Goal: Task Accomplishment & Management: Use online tool/utility

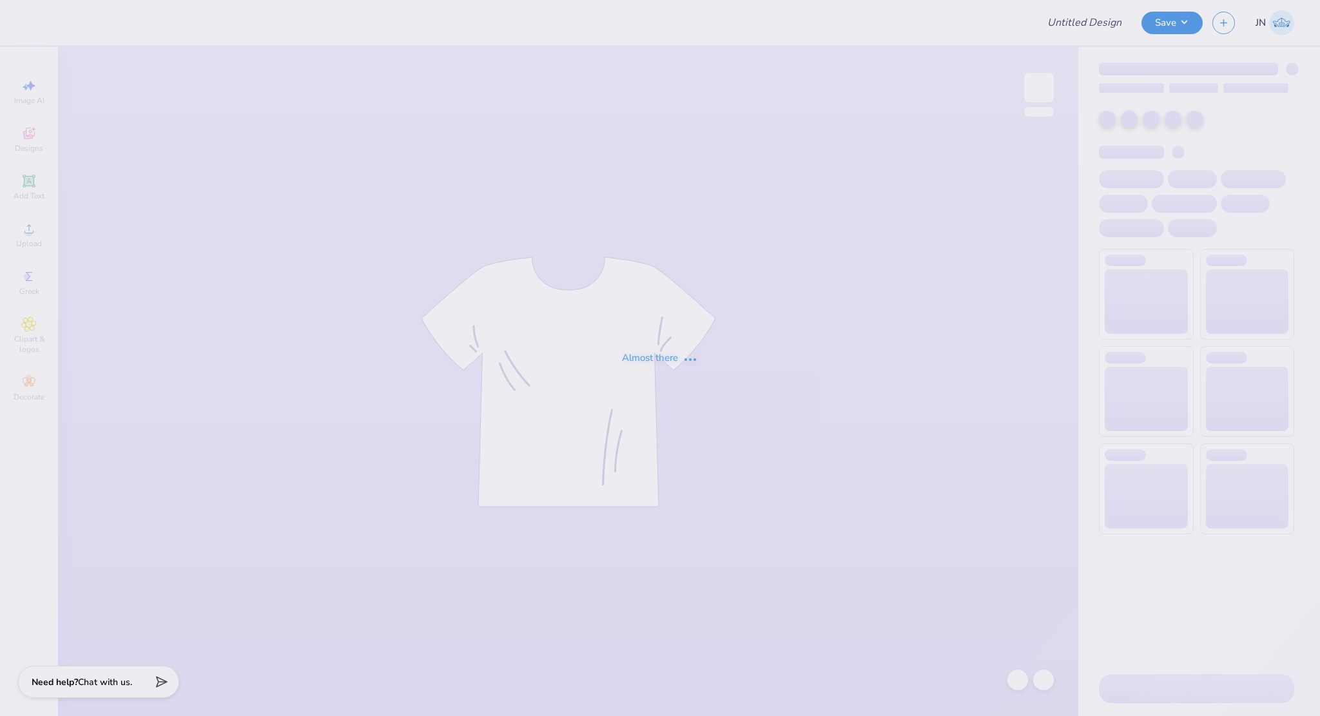
type input "FPS239617"
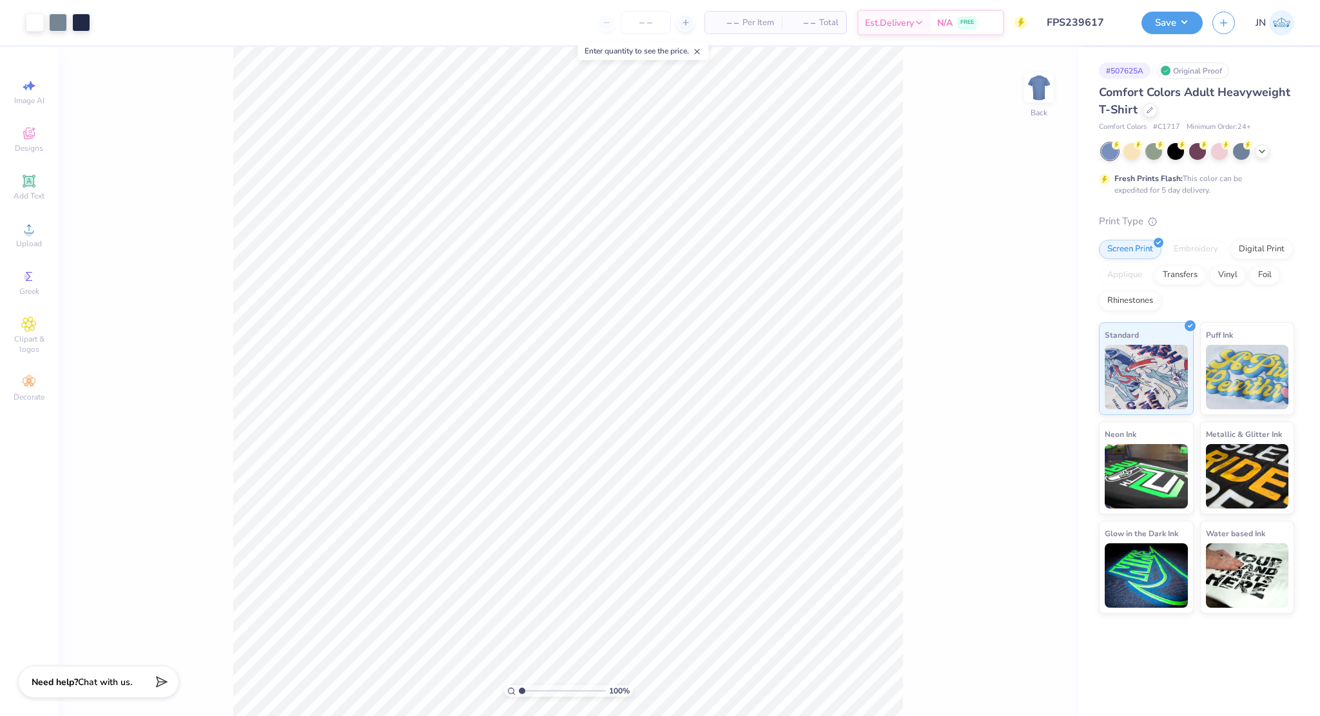
type input "2.38"
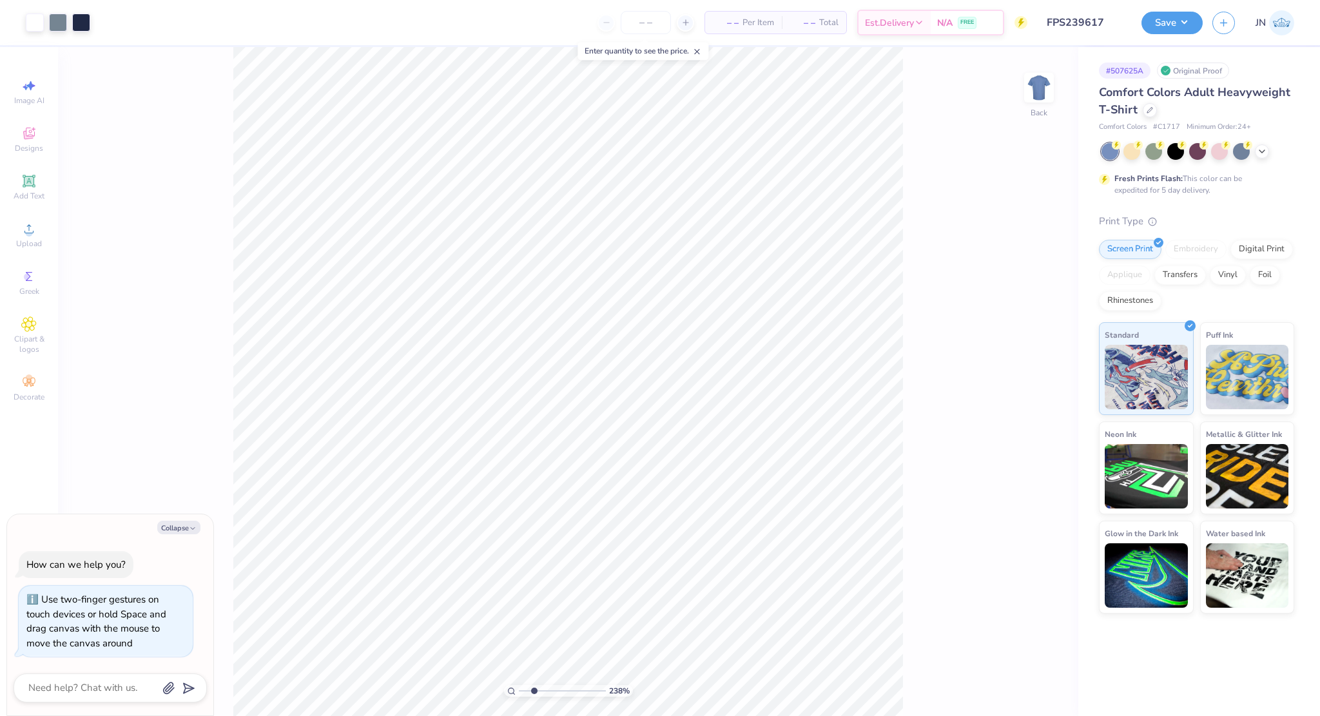
type textarea "x"
click at [534, 688] on input "range" at bounding box center [562, 691] width 87 height 12
drag, startPoint x: 533, startPoint y: 688, endPoint x: 541, endPoint y: 688, distance: 8.4
type input "3.27"
click at [541, 688] on input "range" at bounding box center [562, 691] width 87 height 12
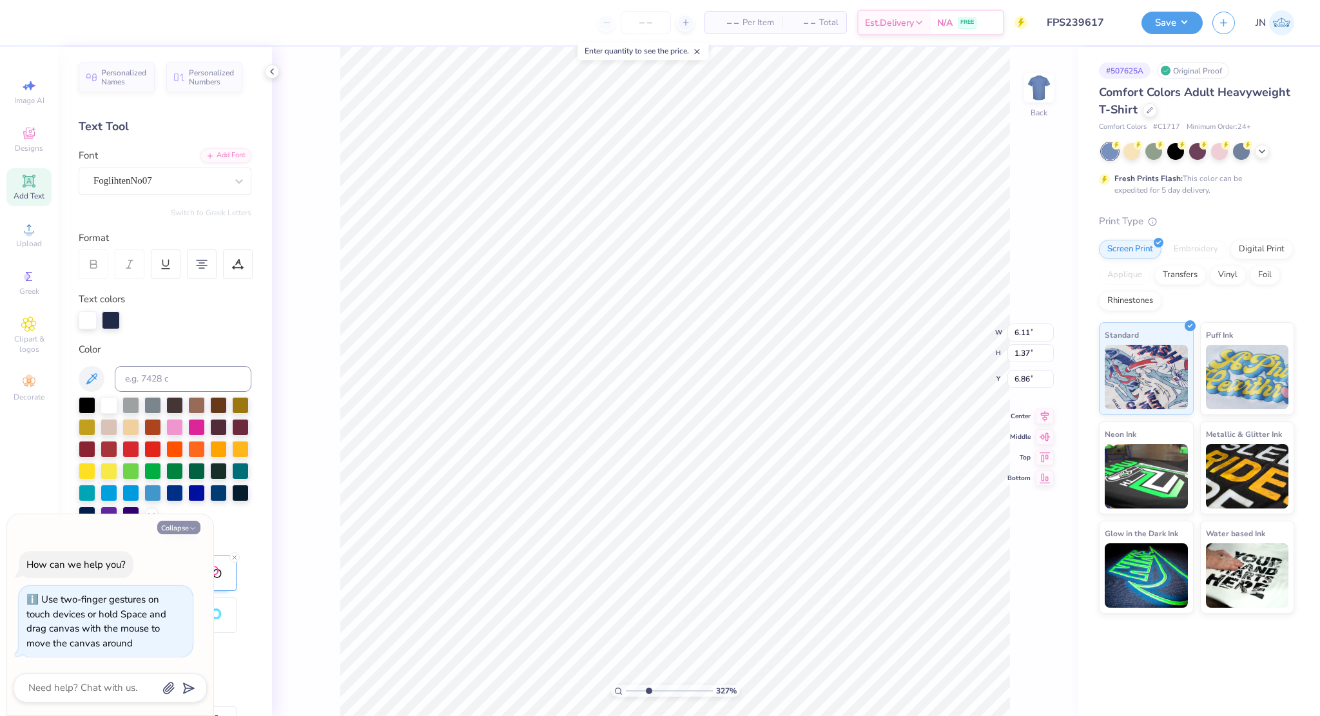
click at [173, 530] on button "Collapse" at bounding box center [178, 528] width 43 height 14
type textarea "x"
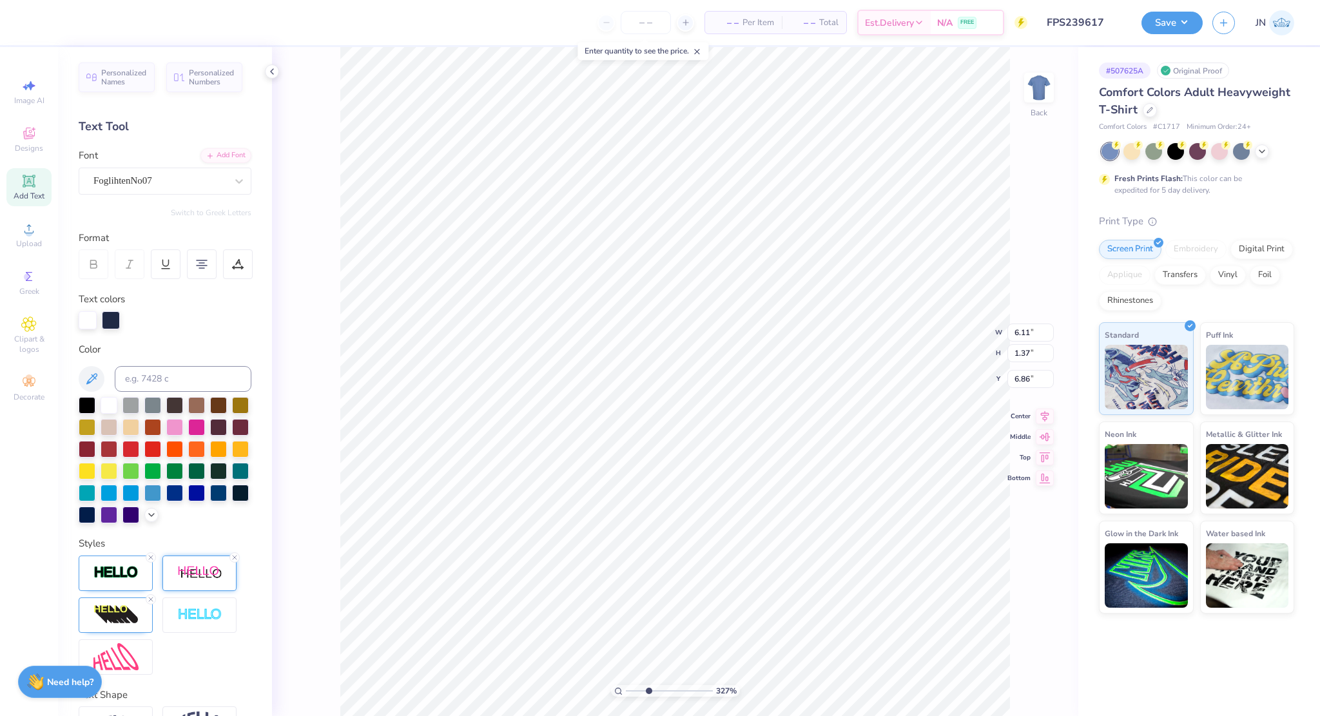
click at [191, 581] on img at bounding box center [199, 573] width 45 height 16
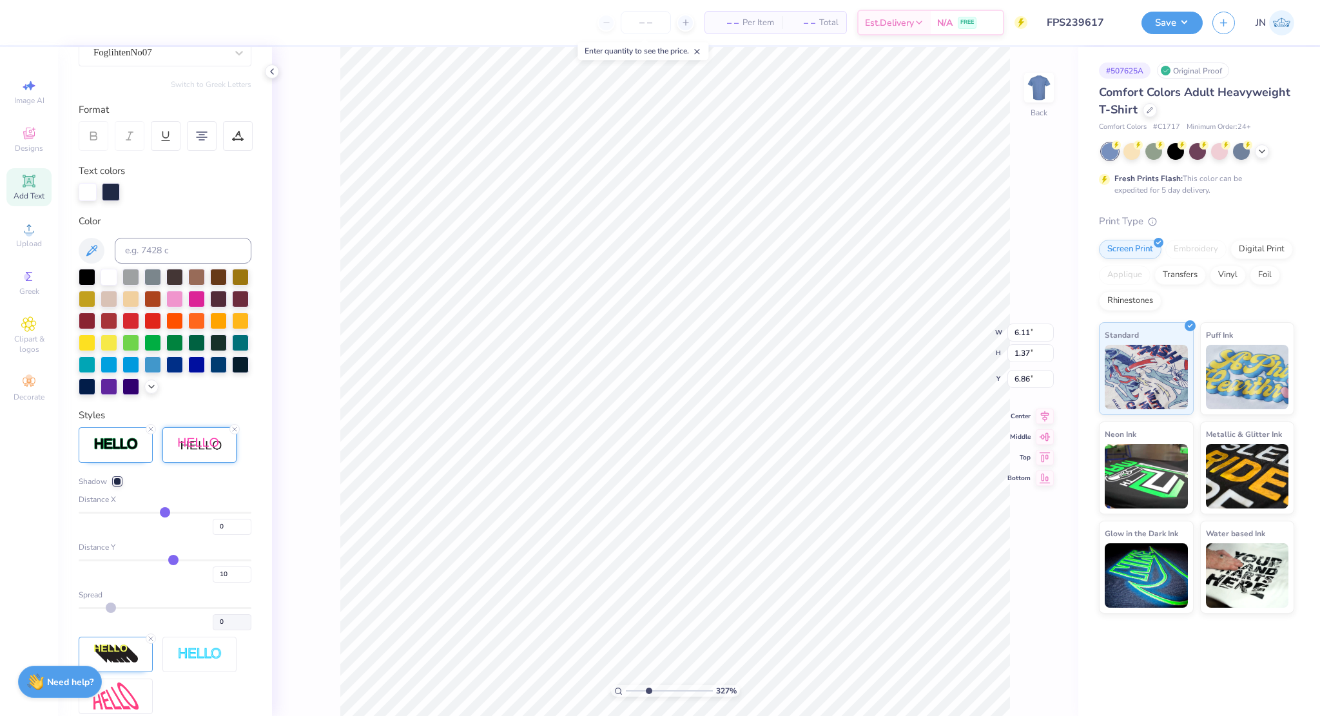
scroll to position [129, 0]
type input "5.90"
type input "1.74"
type input "5.18"
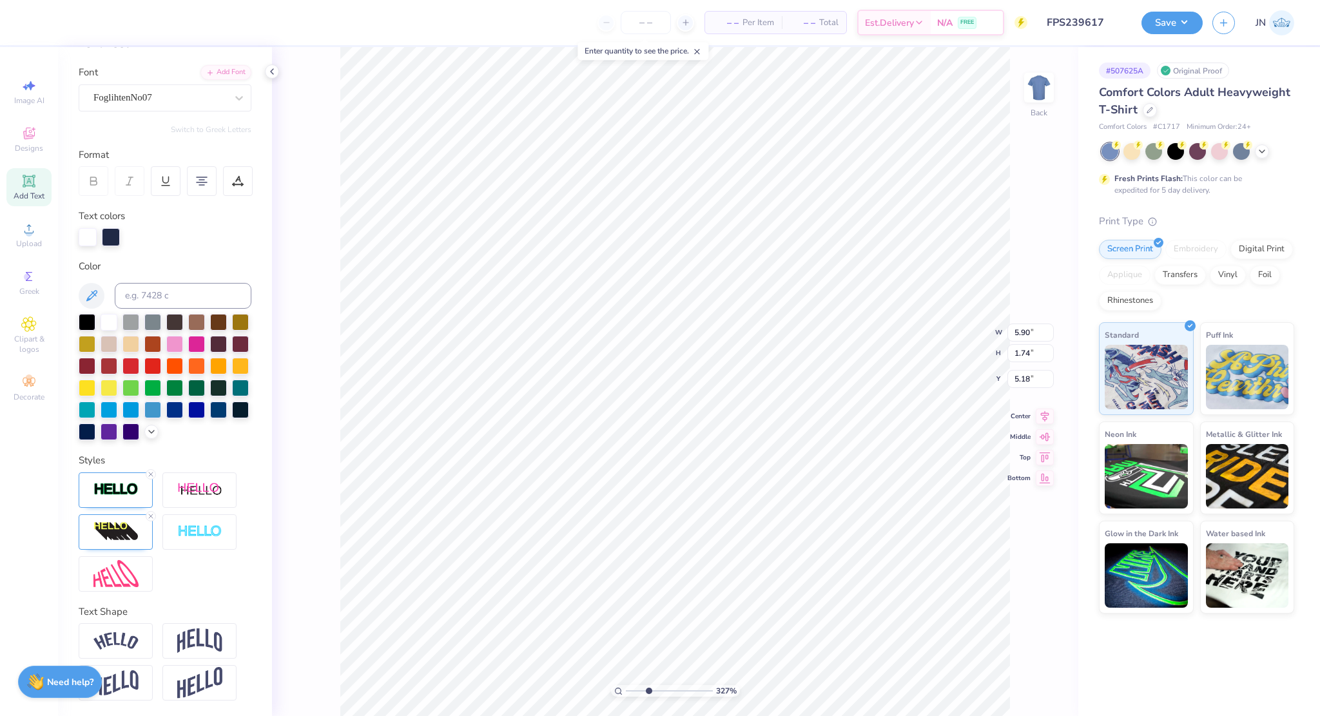
type input "6.11"
type input "1.37"
type input "6.86"
click at [233, 474] on icon at bounding box center [235, 474] width 8 height 8
type input "1.31"
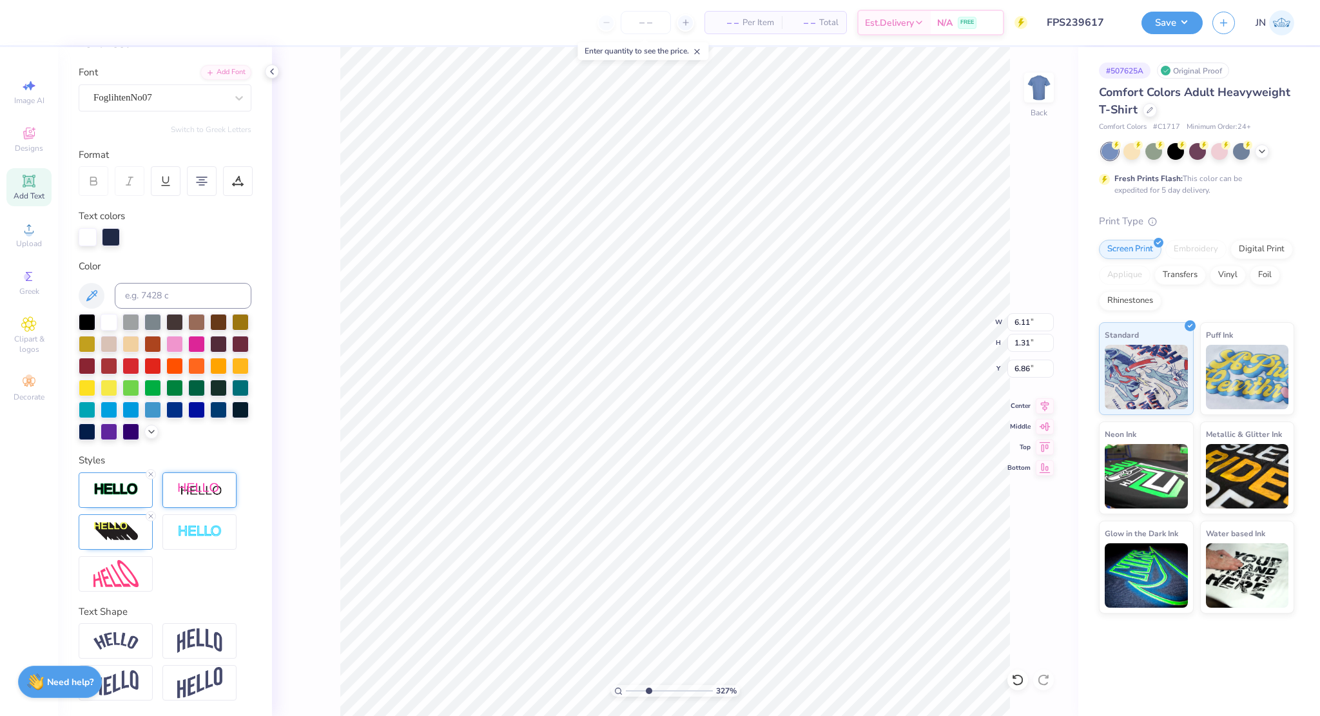
type input "5.90"
type input "1.74"
type input "5.18"
click at [107, 524] on img at bounding box center [115, 531] width 45 height 21
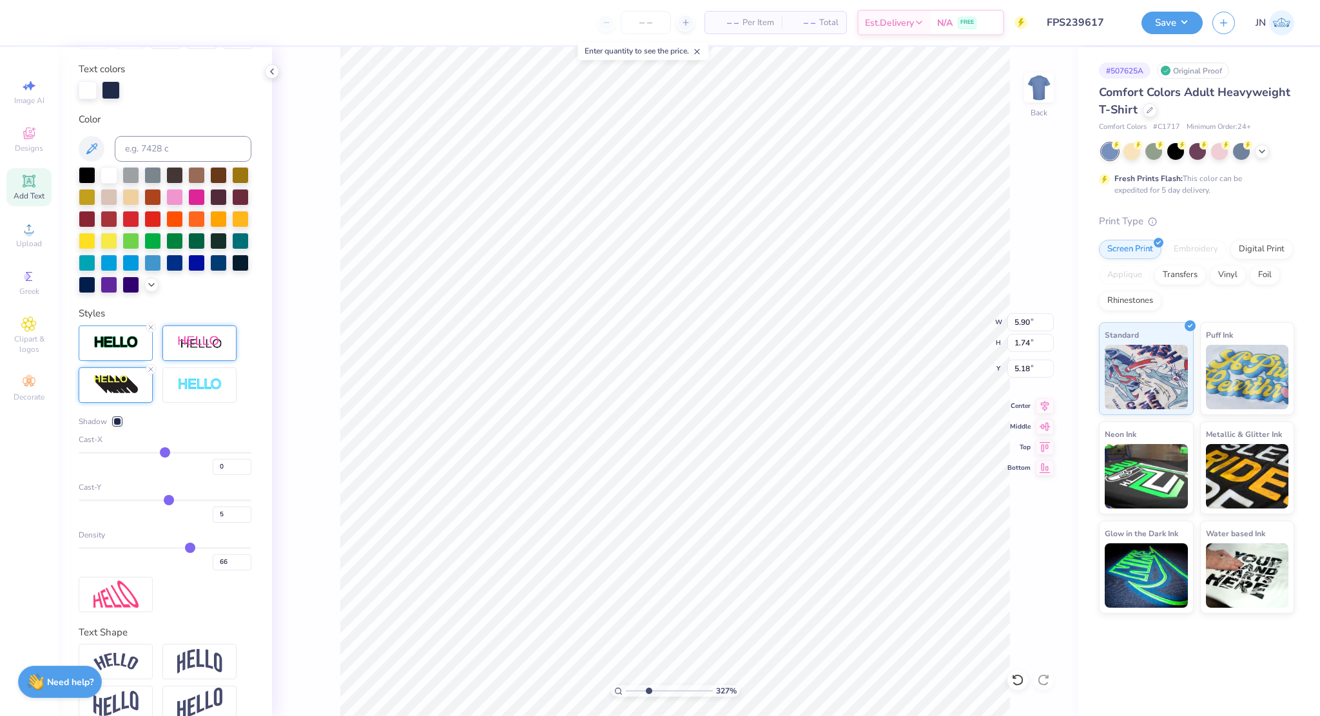
scroll to position [233, 0]
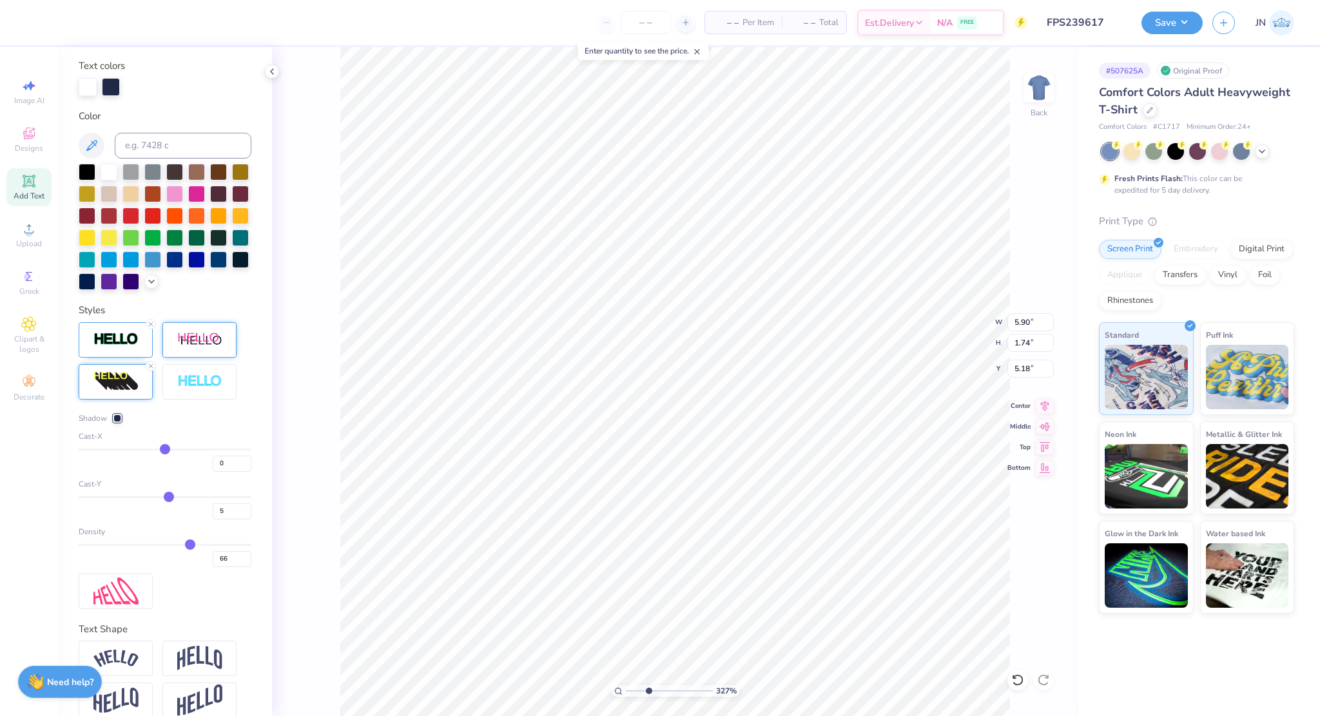
type input "6.11"
type input "1.31"
type input "6.86"
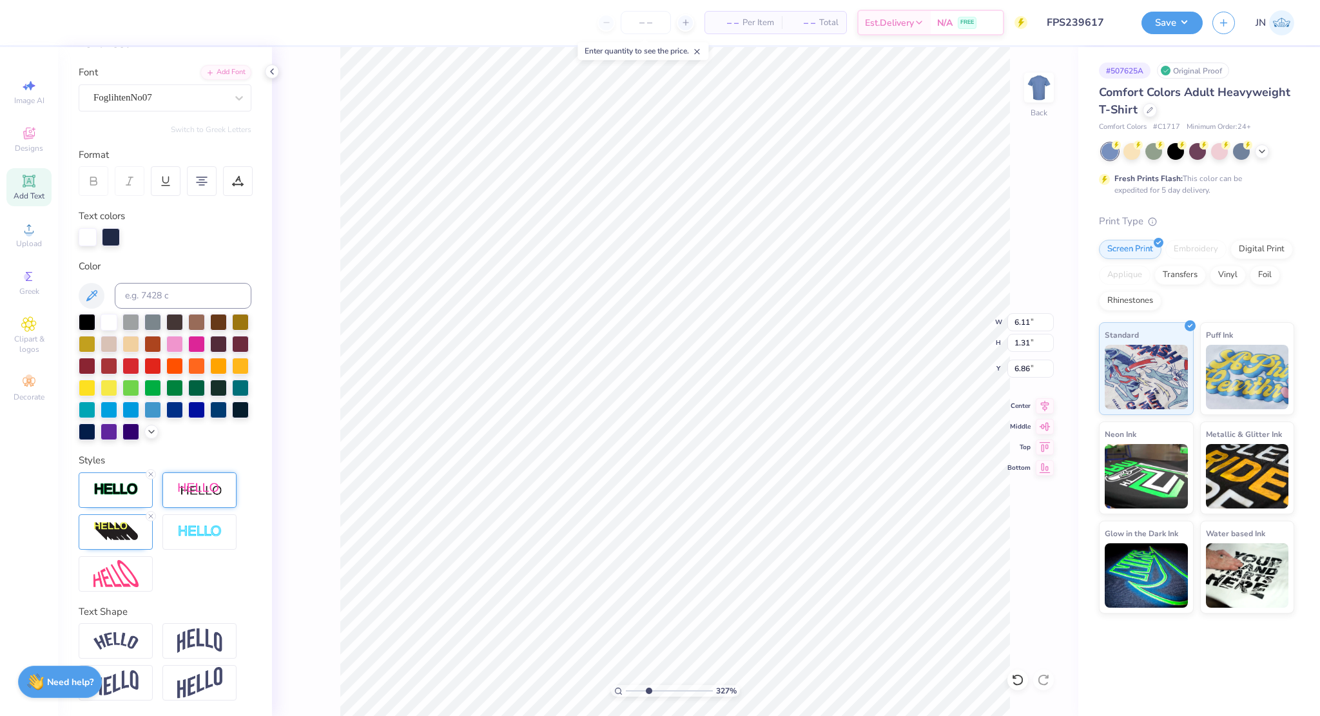
scroll to position [104, 0]
click at [113, 530] on img at bounding box center [115, 531] width 45 height 21
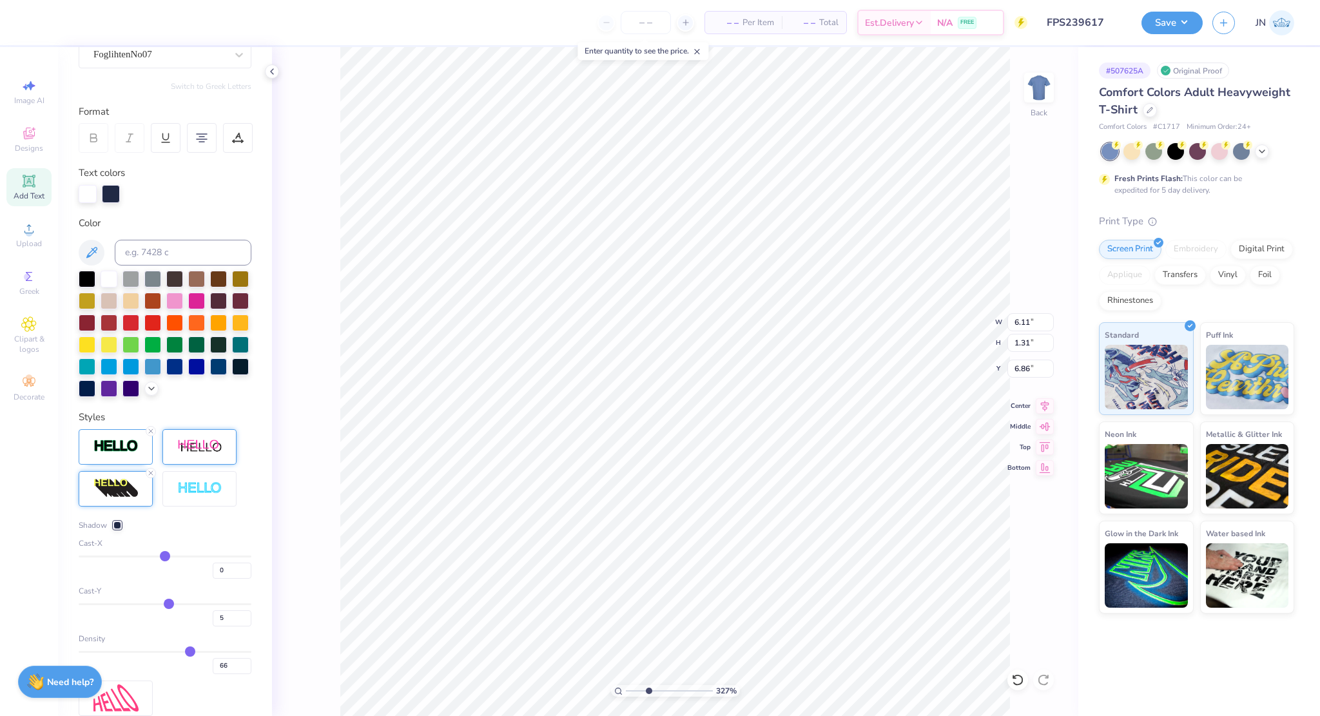
scroll to position [233, 0]
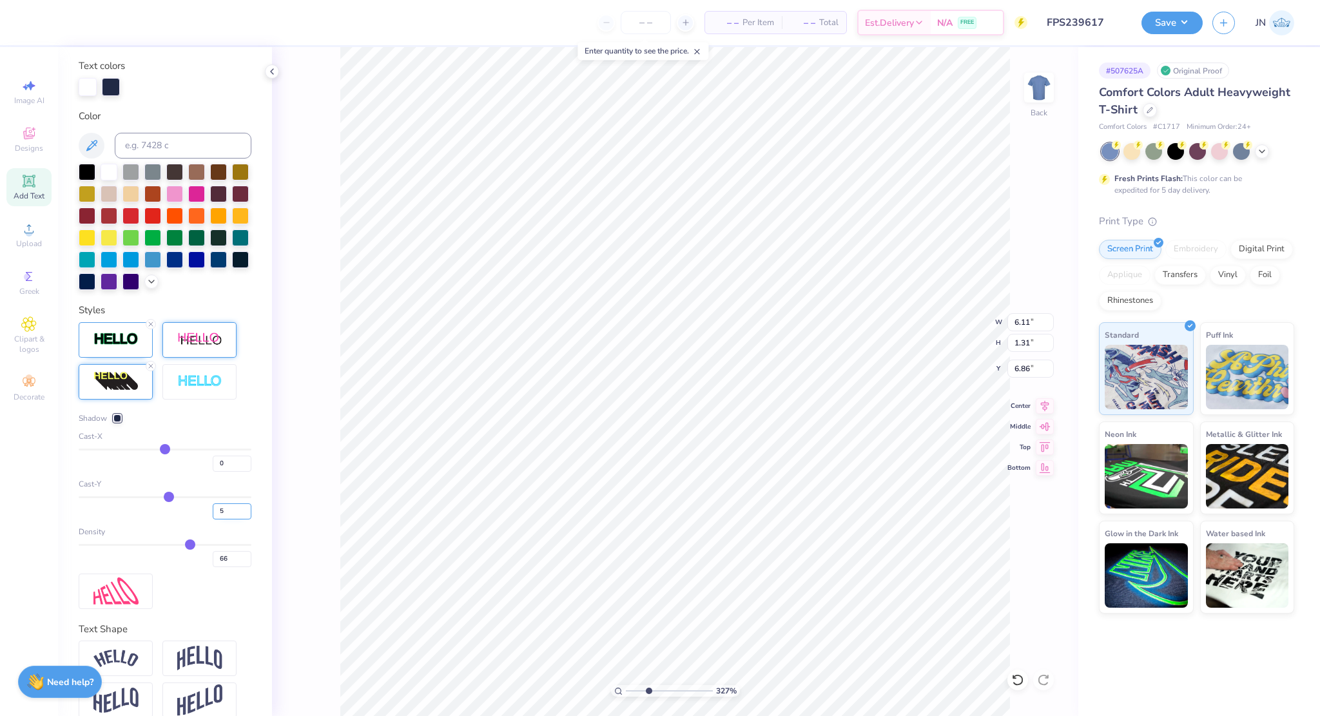
click at [216, 519] on input "5" at bounding box center [232, 511] width 39 height 16
type input "6"
click at [233, 519] on input "6" at bounding box center [232, 511] width 39 height 16
type input "8.72"
type input "14.00"
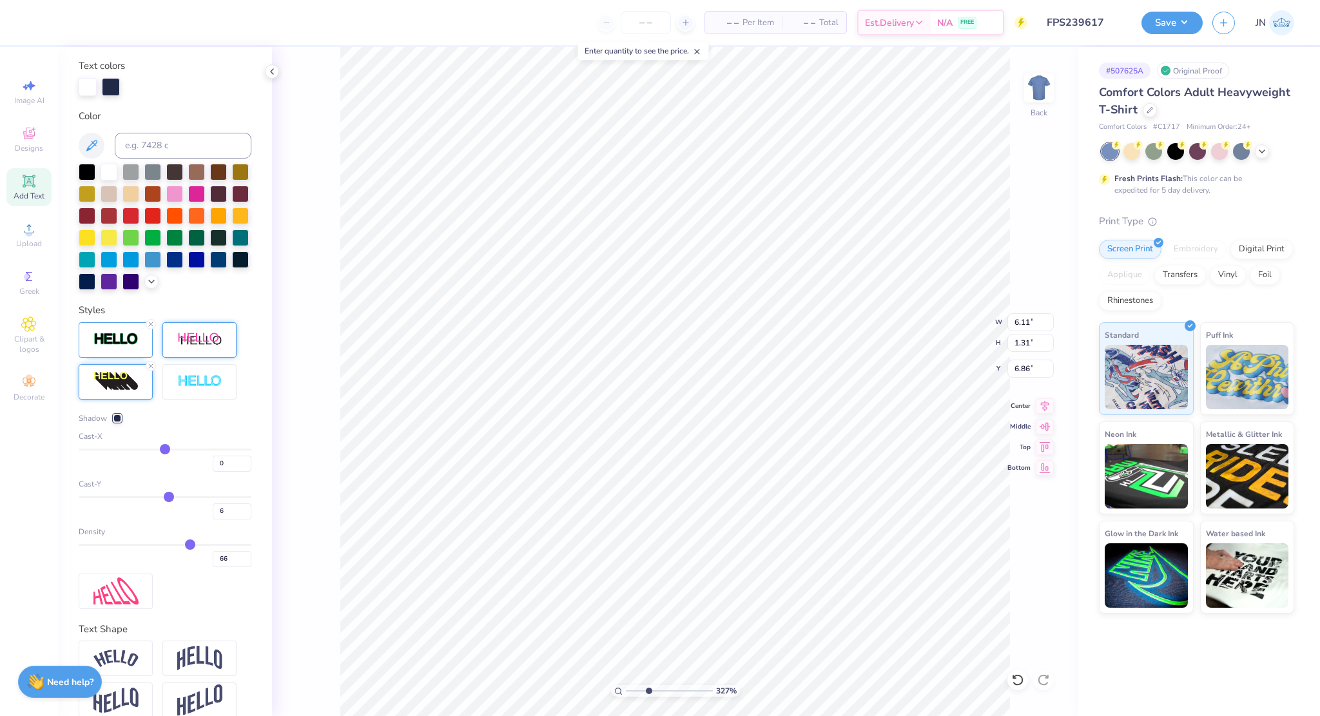
type input "2.00"
type input "6"
click at [632, 693] on input "range" at bounding box center [669, 691] width 87 height 12
drag, startPoint x: 632, startPoint y: 693, endPoint x: 638, endPoint y: 692, distance: 6.5
type input "2.11"
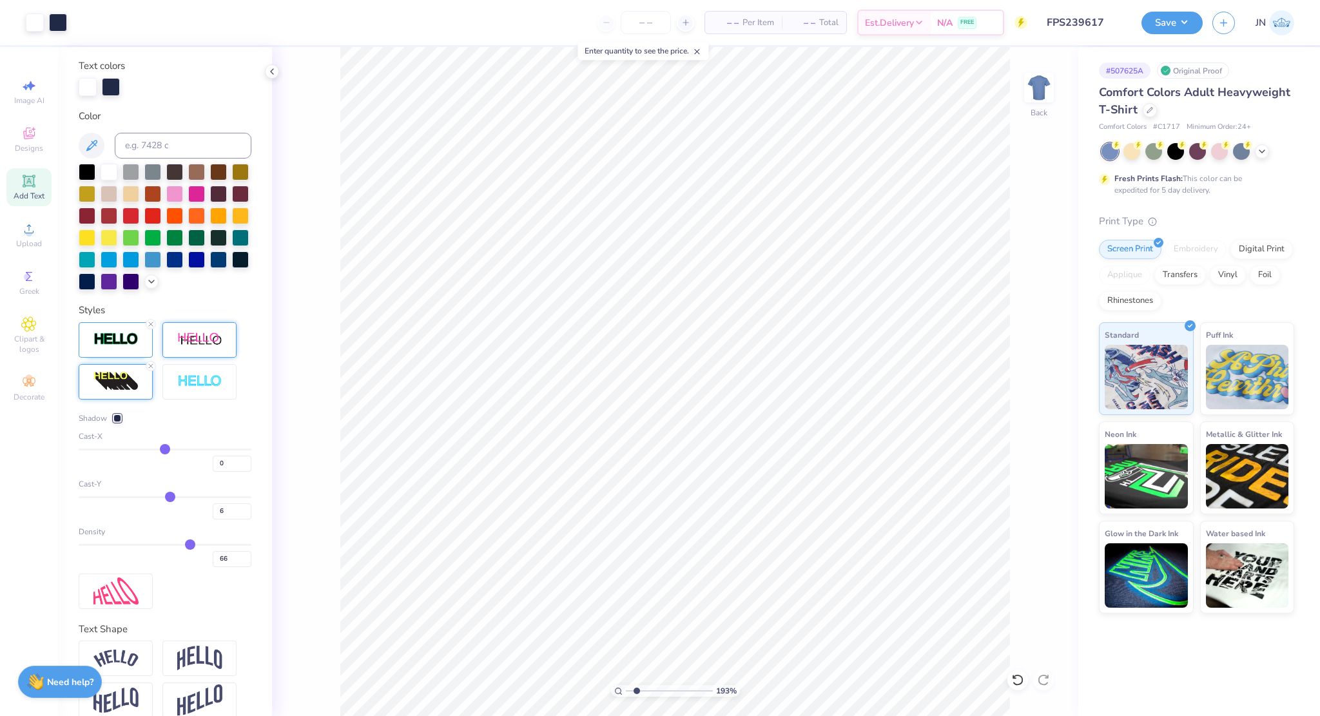
click at [638, 692] on input "range" at bounding box center [669, 691] width 87 height 12
click at [28, 236] on div "Upload" at bounding box center [28, 235] width 45 height 38
type input "5.52"
type input "5.94"
type input "8.62"
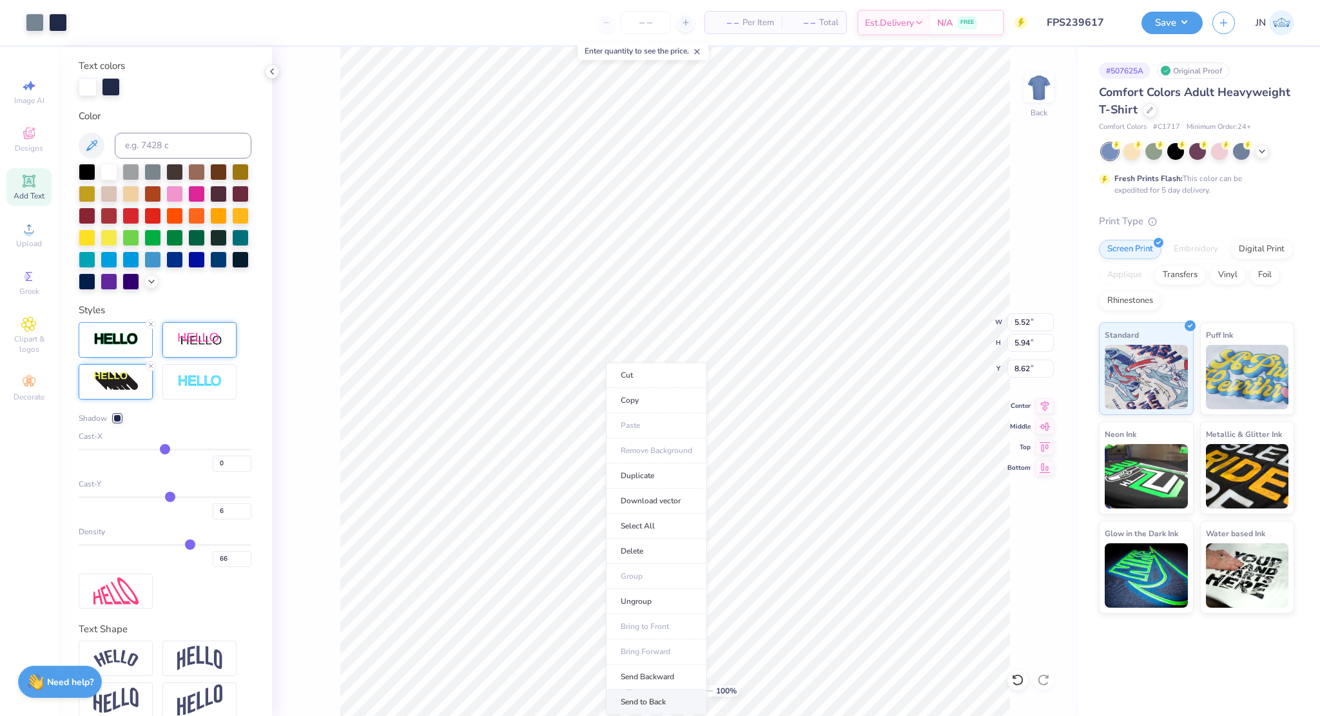
click at [664, 700] on li "Send to Back" at bounding box center [656, 702] width 101 height 25
drag, startPoint x: 626, startPoint y: 690, endPoint x: 635, endPoint y: 698, distance: 11.4
type input "1.75"
click at [635, 697] on input "range" at bounding box center [669, 691] width 87 height 12
type input "8.35"
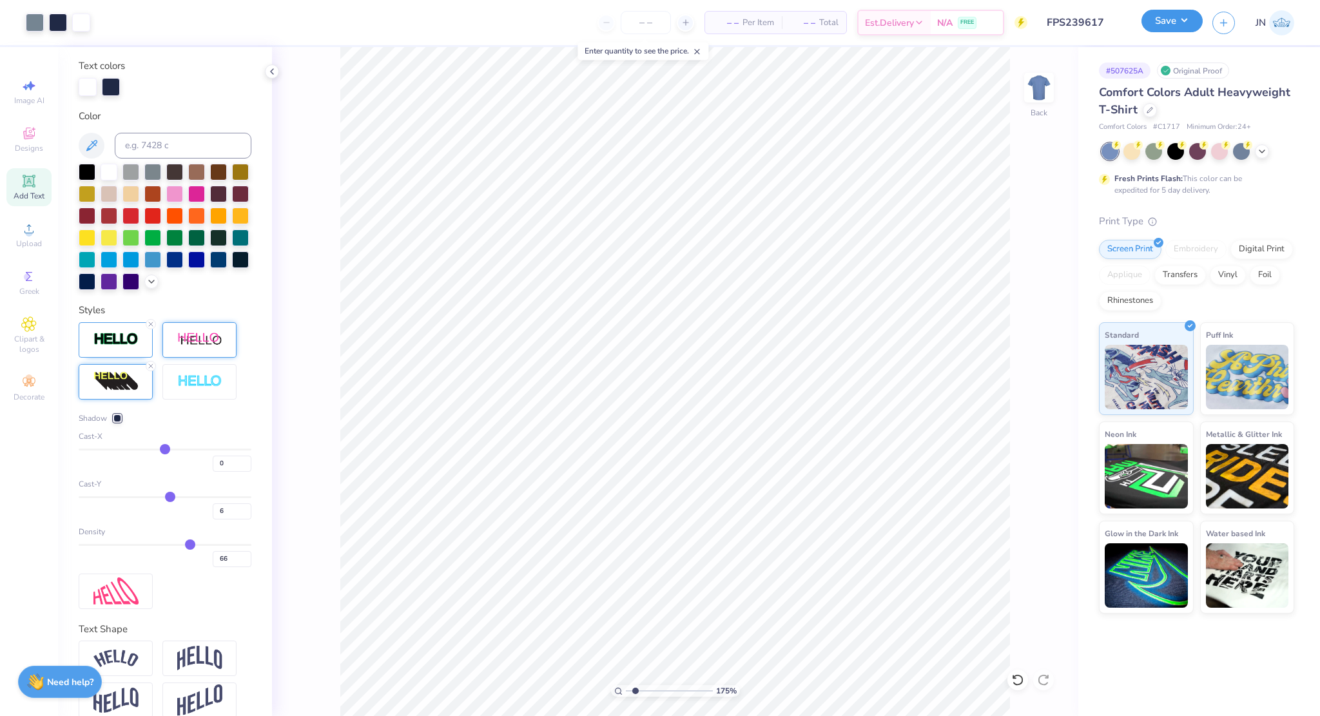
click at [1178, 27] on button "Save" at bounding box center [1171, 21] width 61 height 23
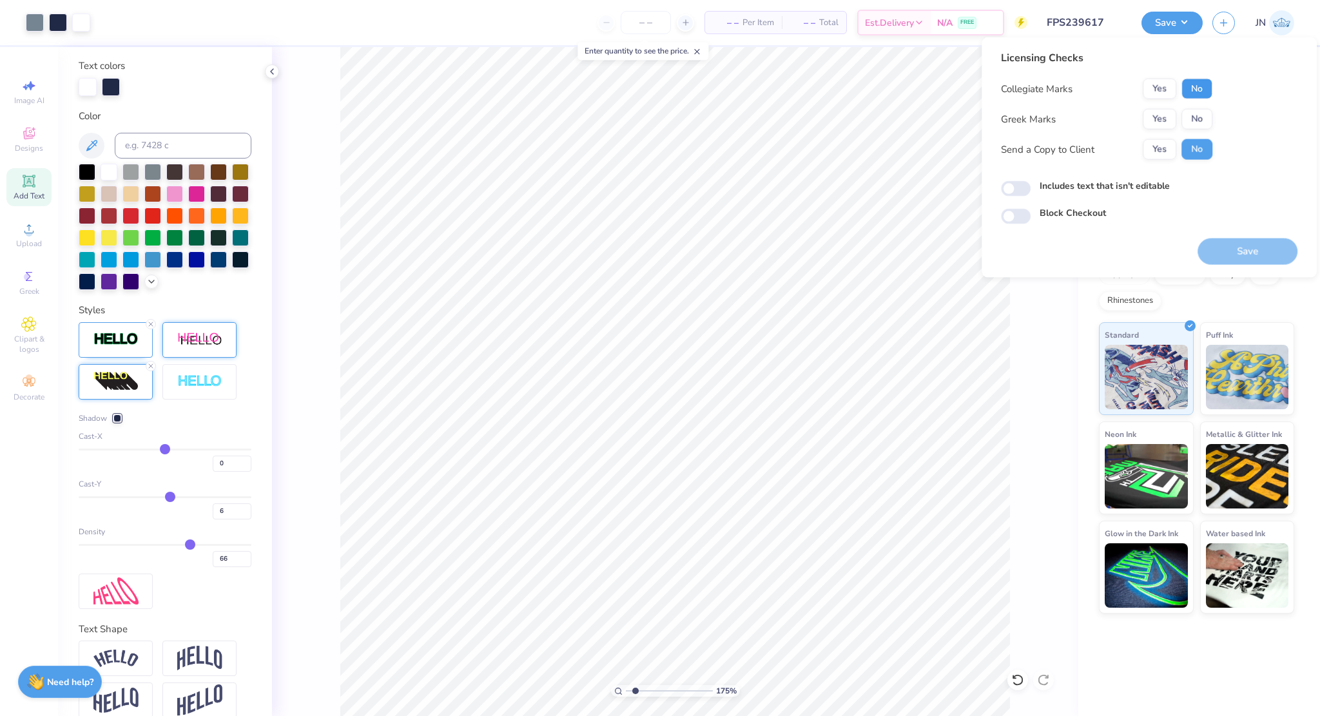
click at [1197, 92] on button "No" at bounding box center [1196, 89] width 31 height 21
click at [1156, 122] on button "Yes" at bounding box center [1160, 119] width 34 height 21
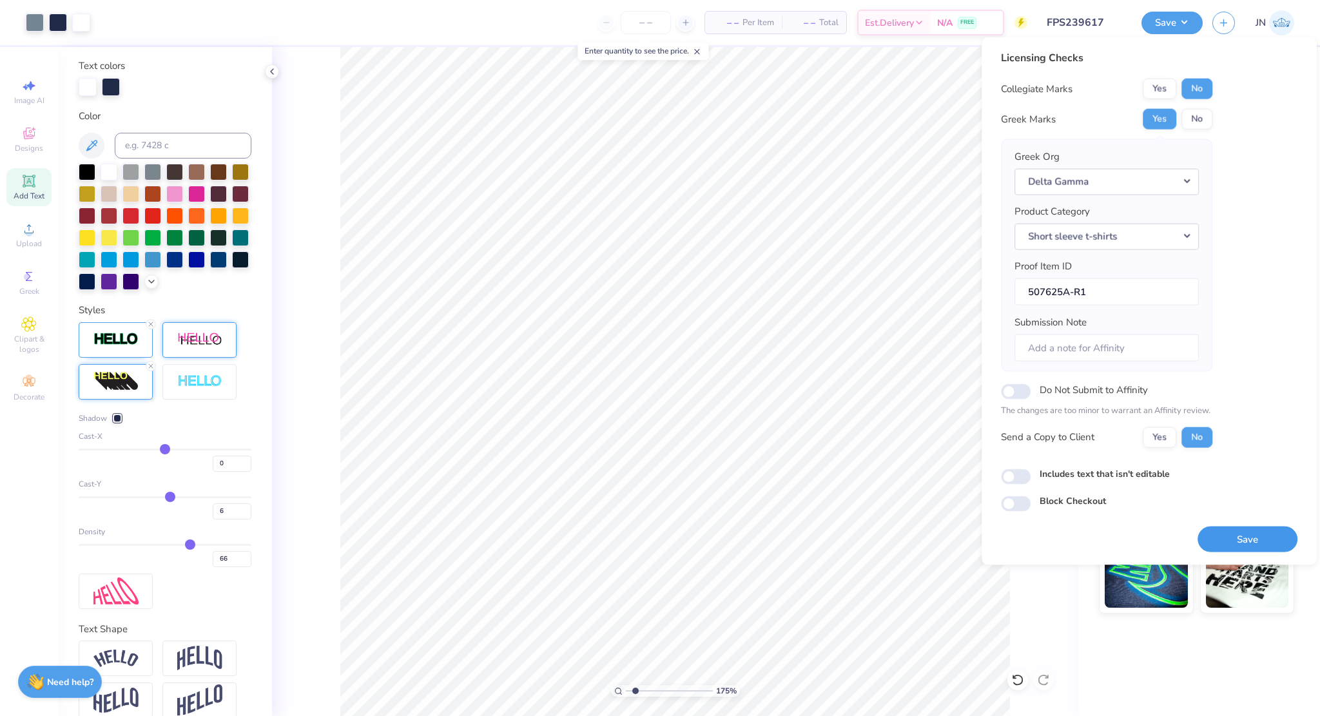
click at [1246, 530] on button "Save" at bounding box center [1247, 539] width 100 height 26
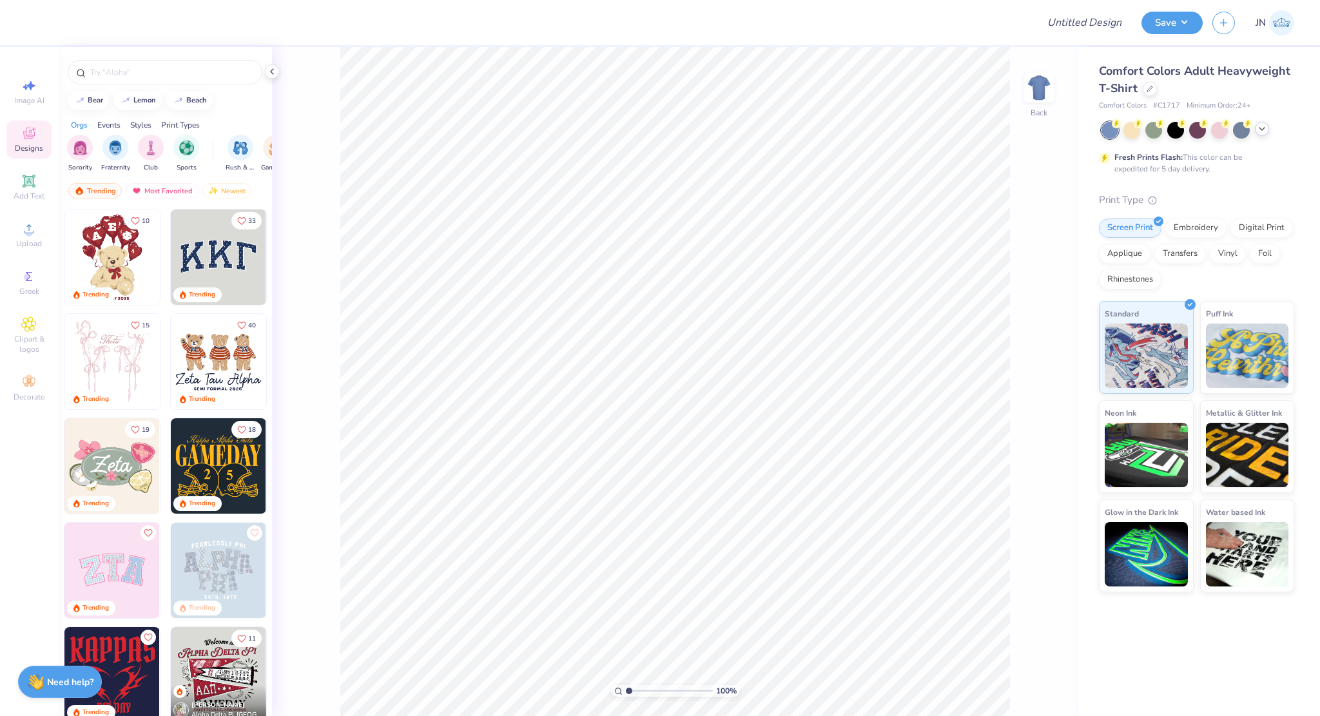
click at [1261, 122] on div at bounding box center [1262, 129] width 14 height 14
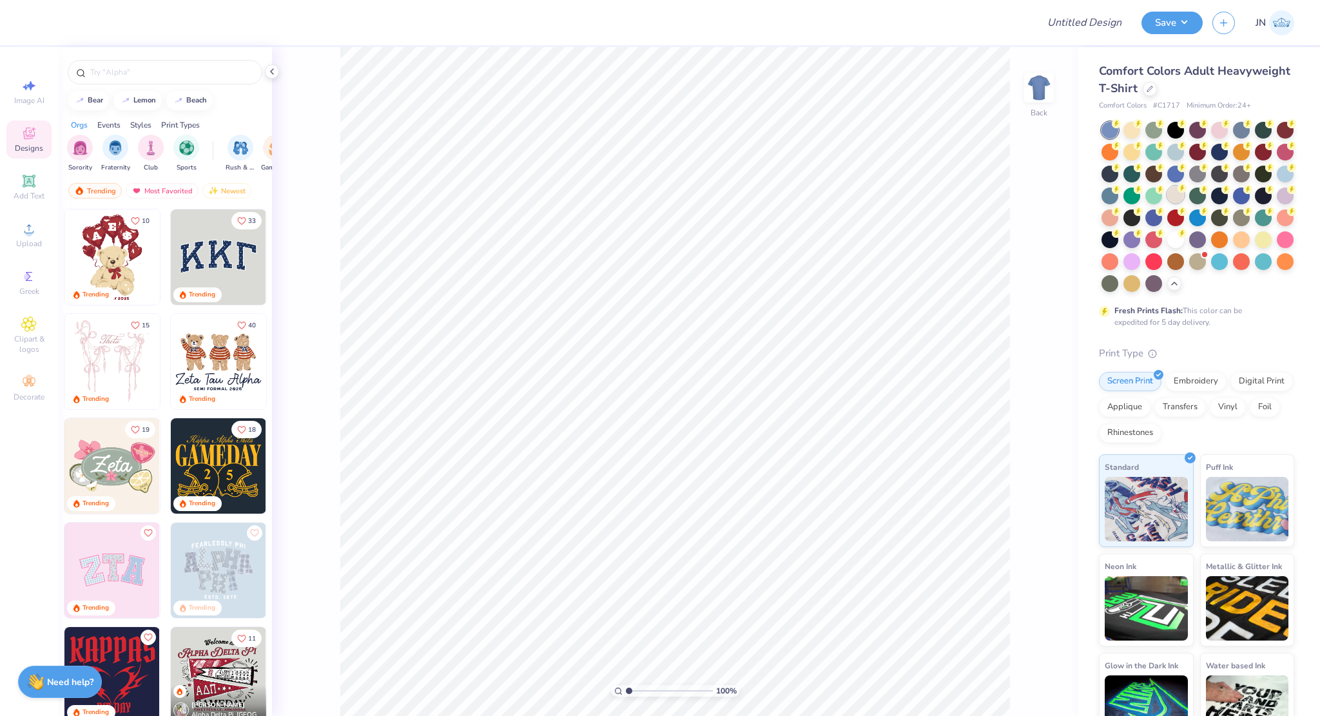
click at [1184, 198] on div at bounding box center [1175, 194] width 17 height 17
click at [1157, 88] on div at bounding box center [1150, 88] width 14 height 14
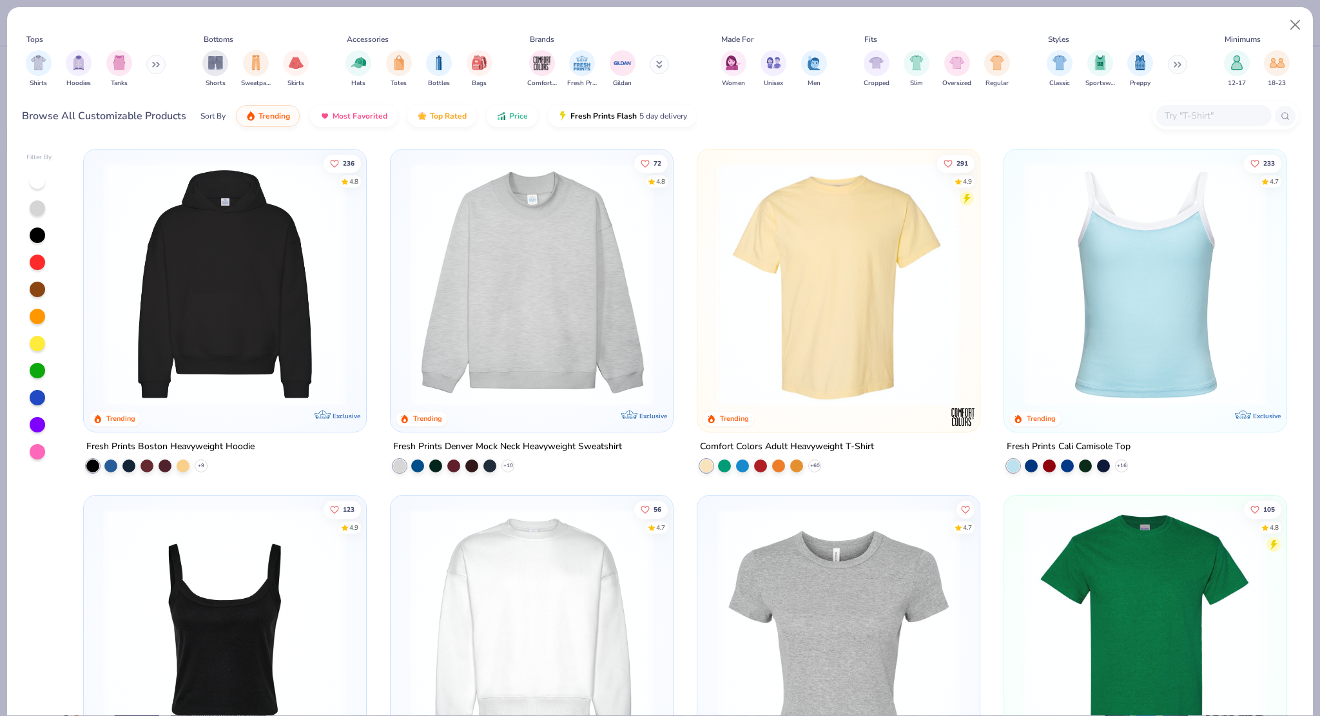
click at [226, 381] on img at bounding box center [225, 284] width 256 height 244
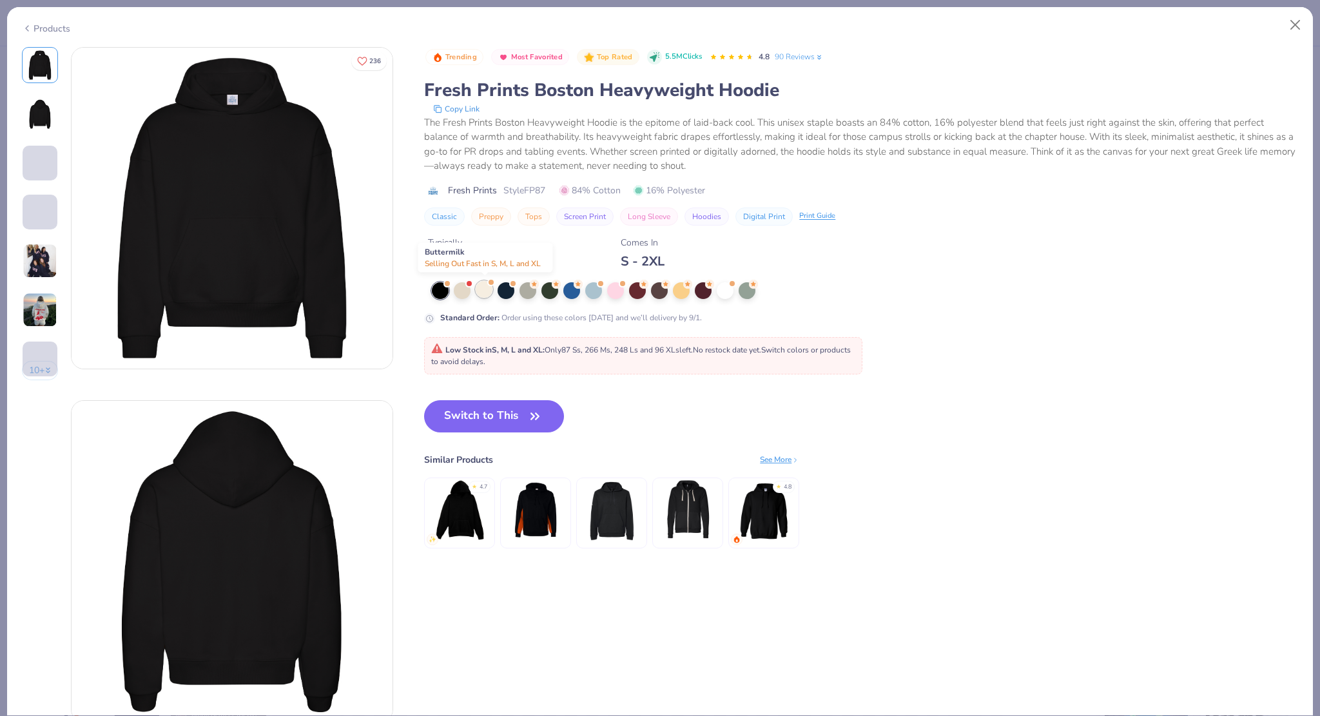
click at [486, 288] on div at bounding box center [484, 289] width 17 height 17
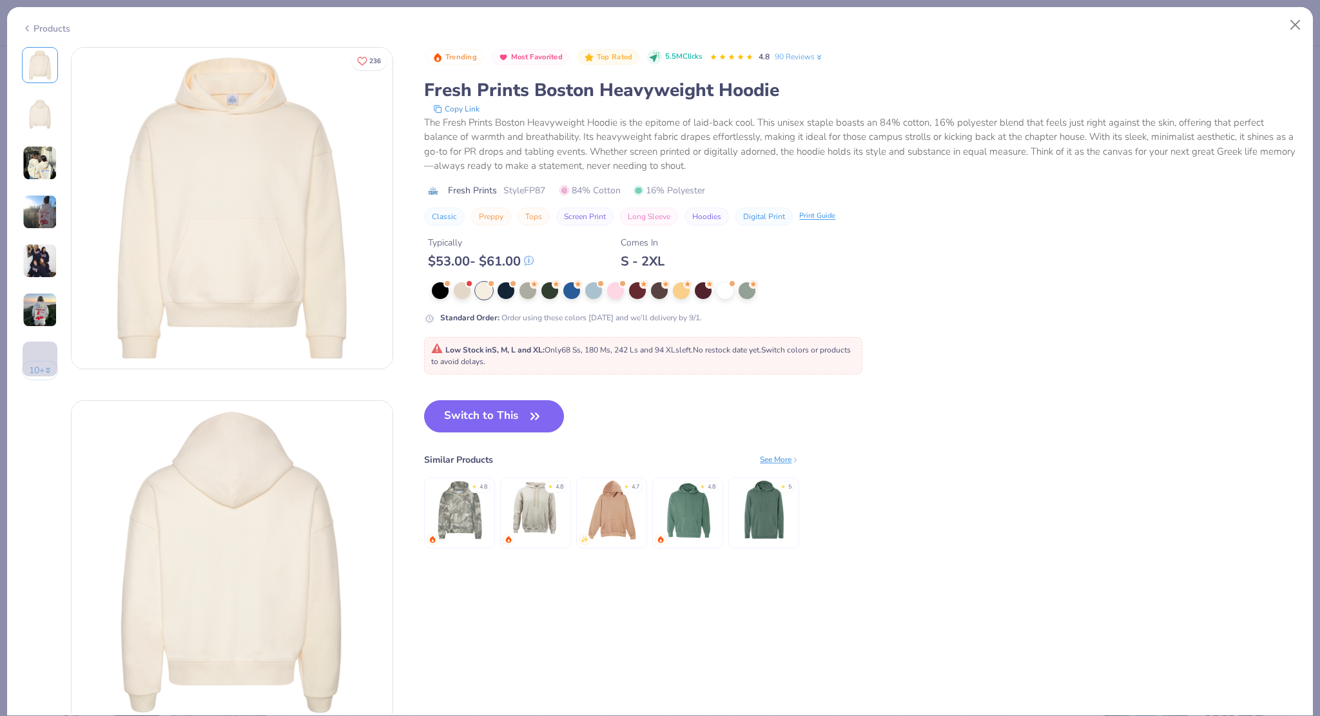
click at [472, 440] on div "Switch to This Similar Products See More ★ 4.8 ★ 4.8 ★ 4.7 ★ 4.8 ★ 5" at bounding box center [611, 487] width 375 height 174
click at [476, 415] on button "Switch to This" at bounding box center [494, 416] width 140 height 32
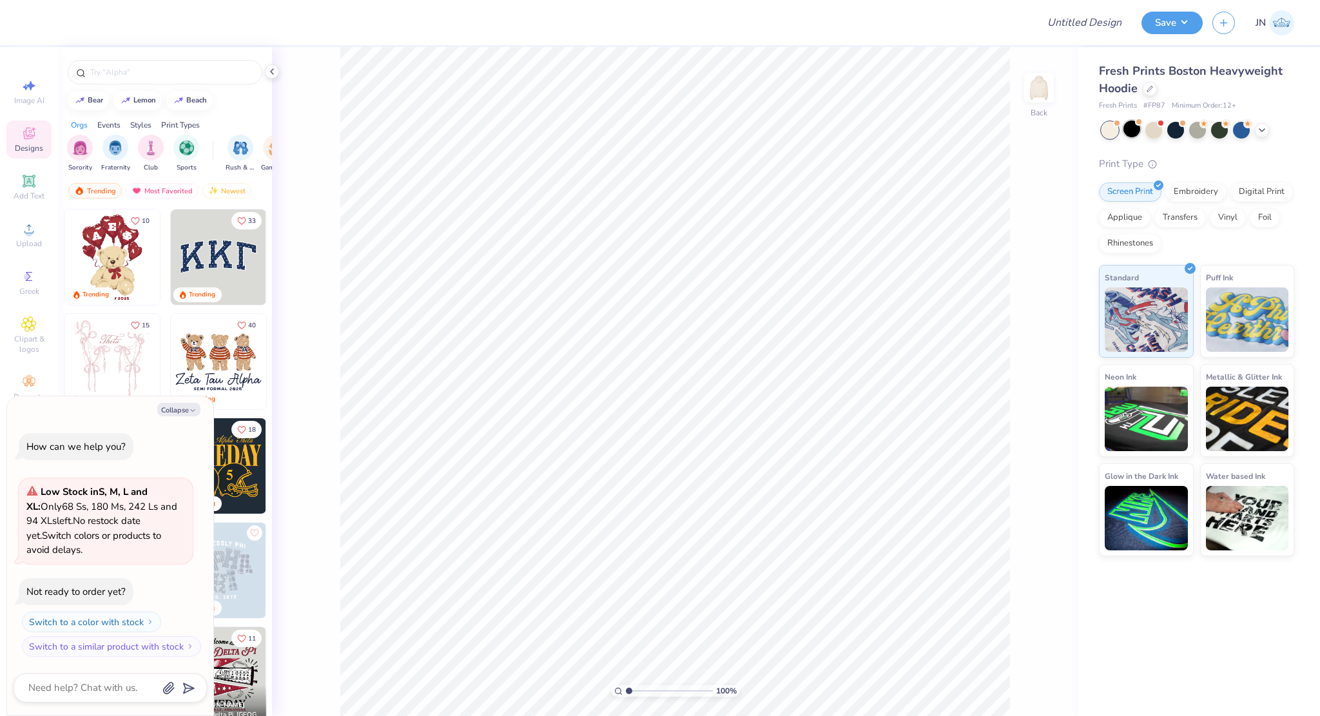
click at [1130, 128] on div at bounding box center [1131, 129] width 17 height 17
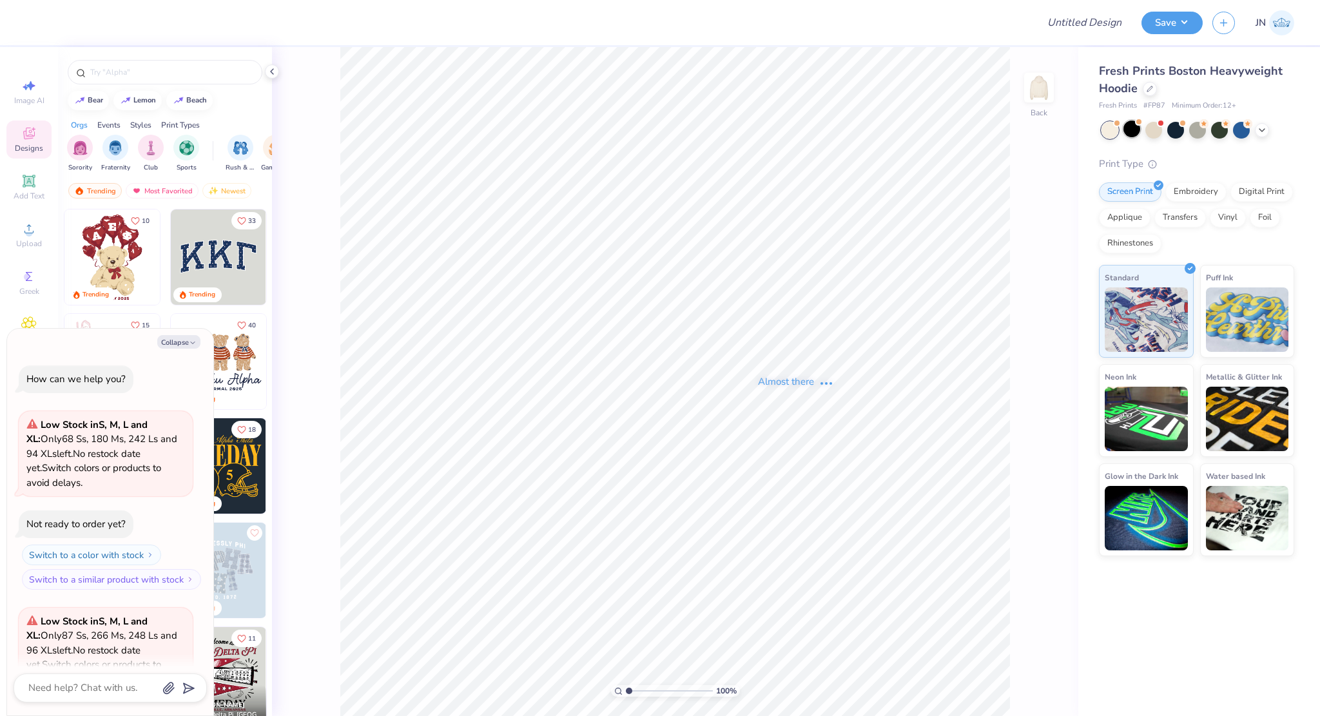
scroll to position [129, 0]
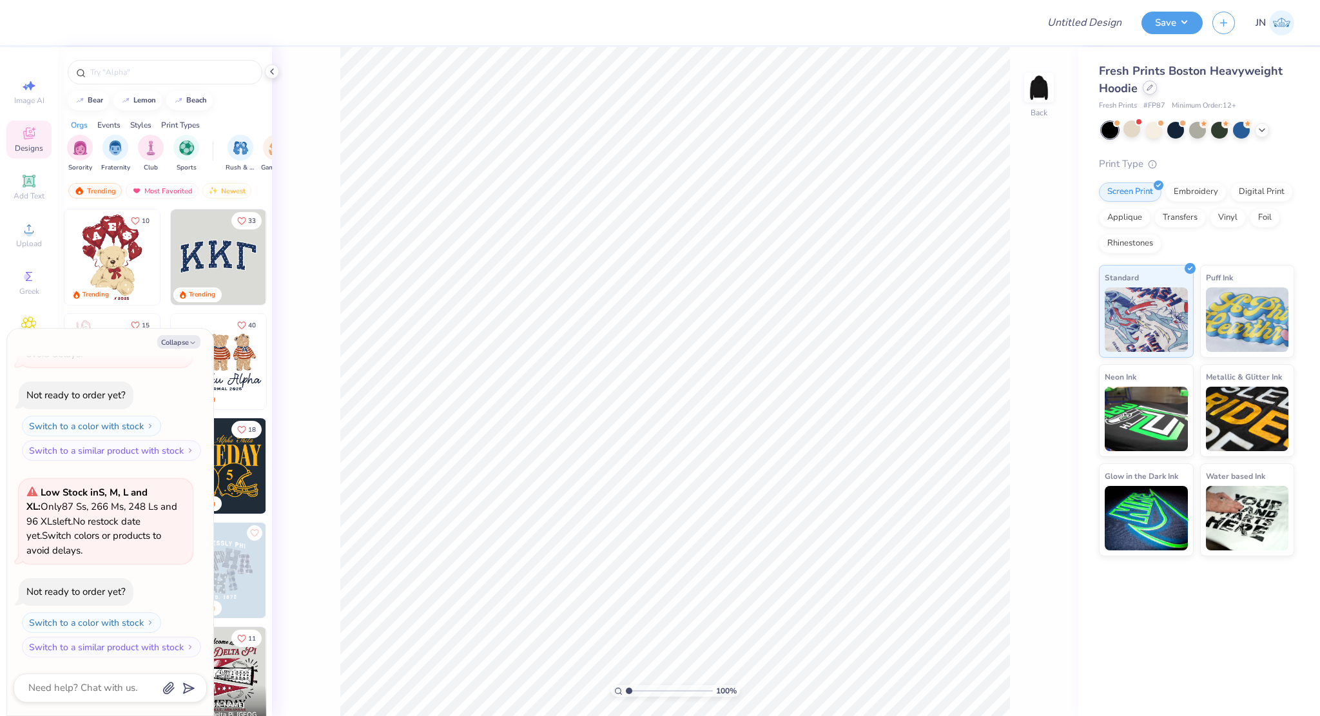
click at [1152, 88] on icon at bounding box center [1149, 87] width 6 height 6
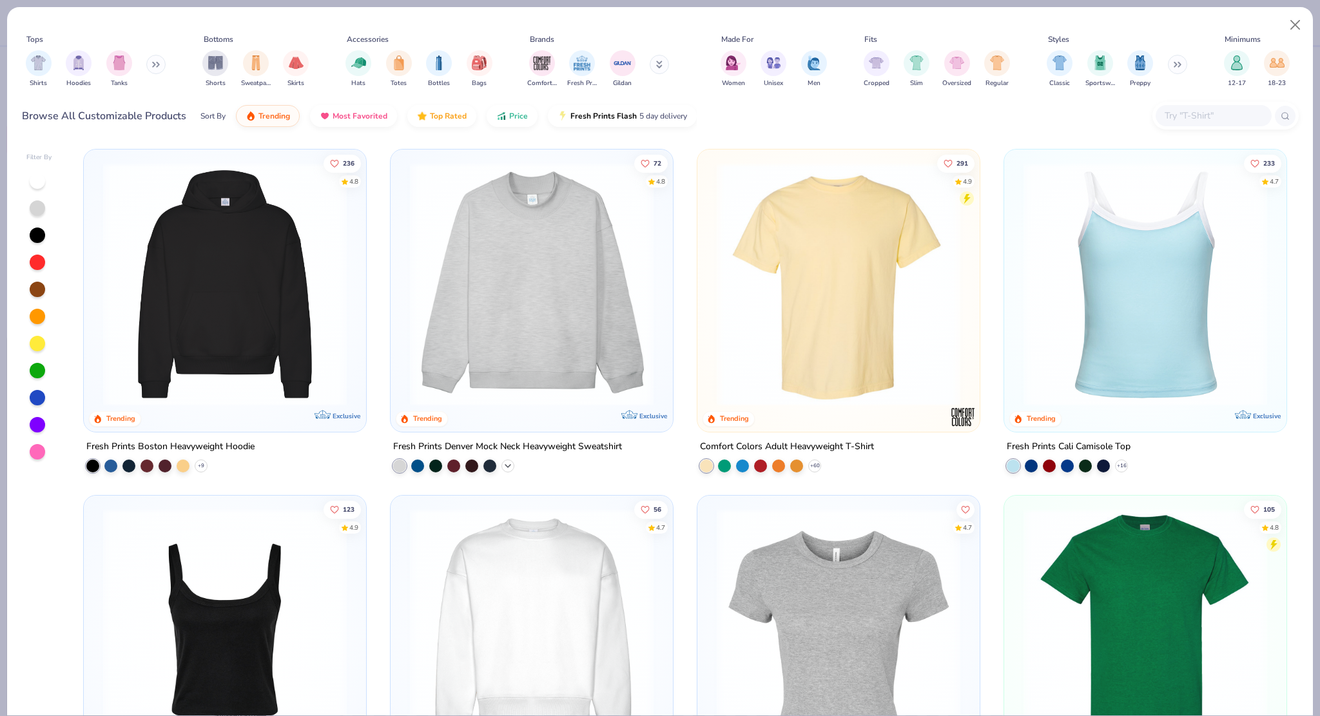
click at [503, 461] on icon at bounding box center [508, 466] width 10 height 10
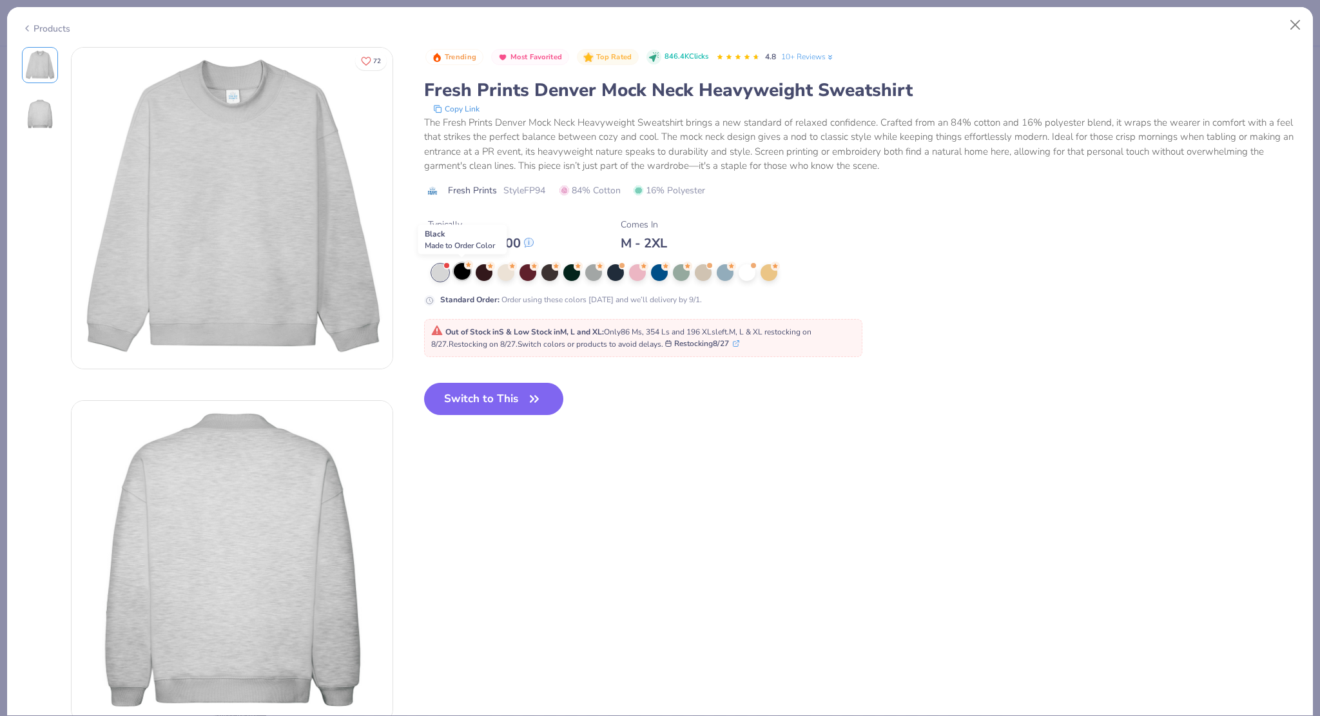
click at [461, 269] on div at bounding box center [462, 271] width 17 height 17
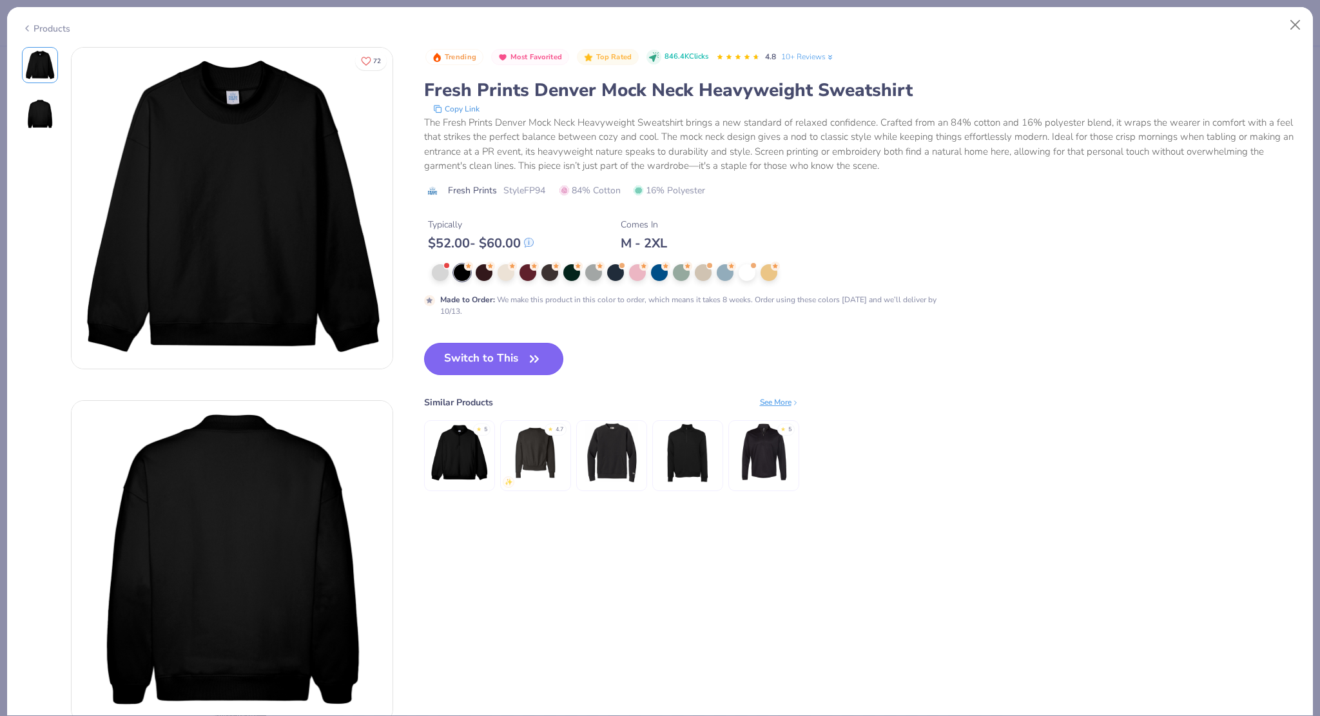
click at [496, 356] on button "Switch to This" at bounding box center [494, 359] width 140 height 32
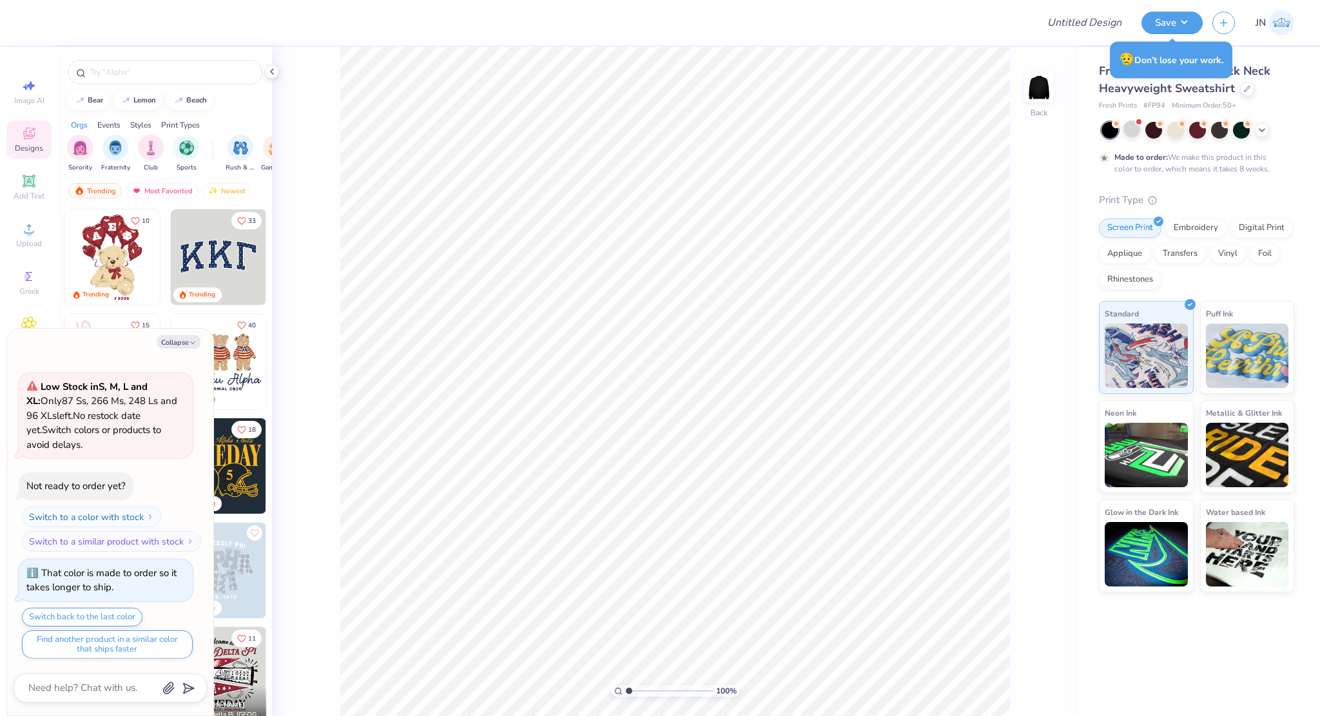
type textarea "x"
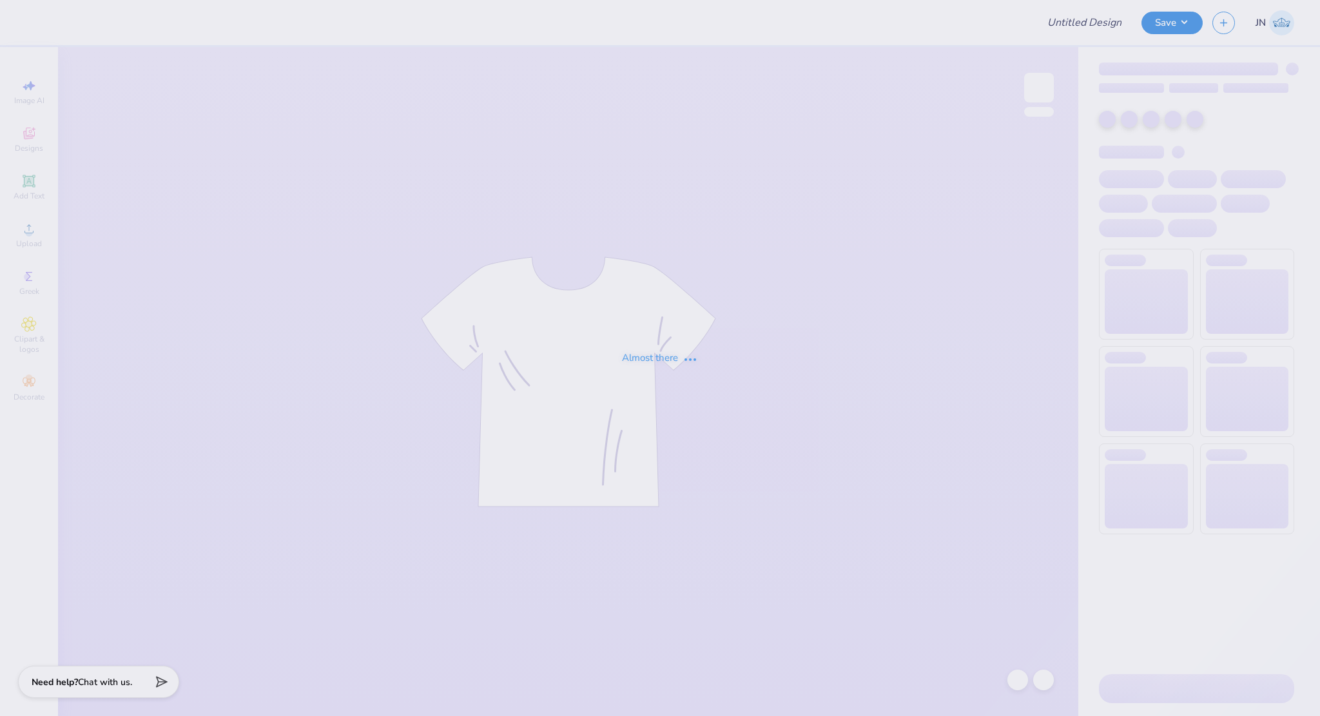
type input "FPS239346"
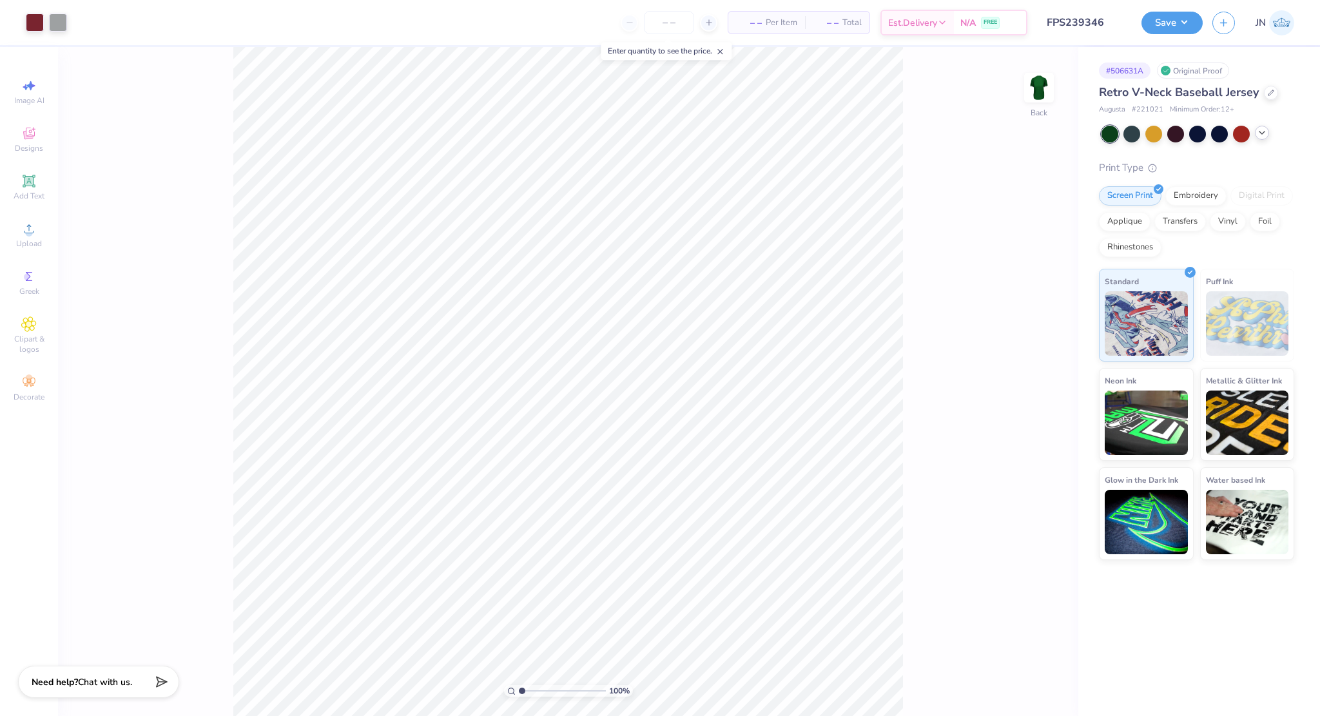
click at [1261, 136] on icon at bounding box center [1262, 133] width 10 height 10
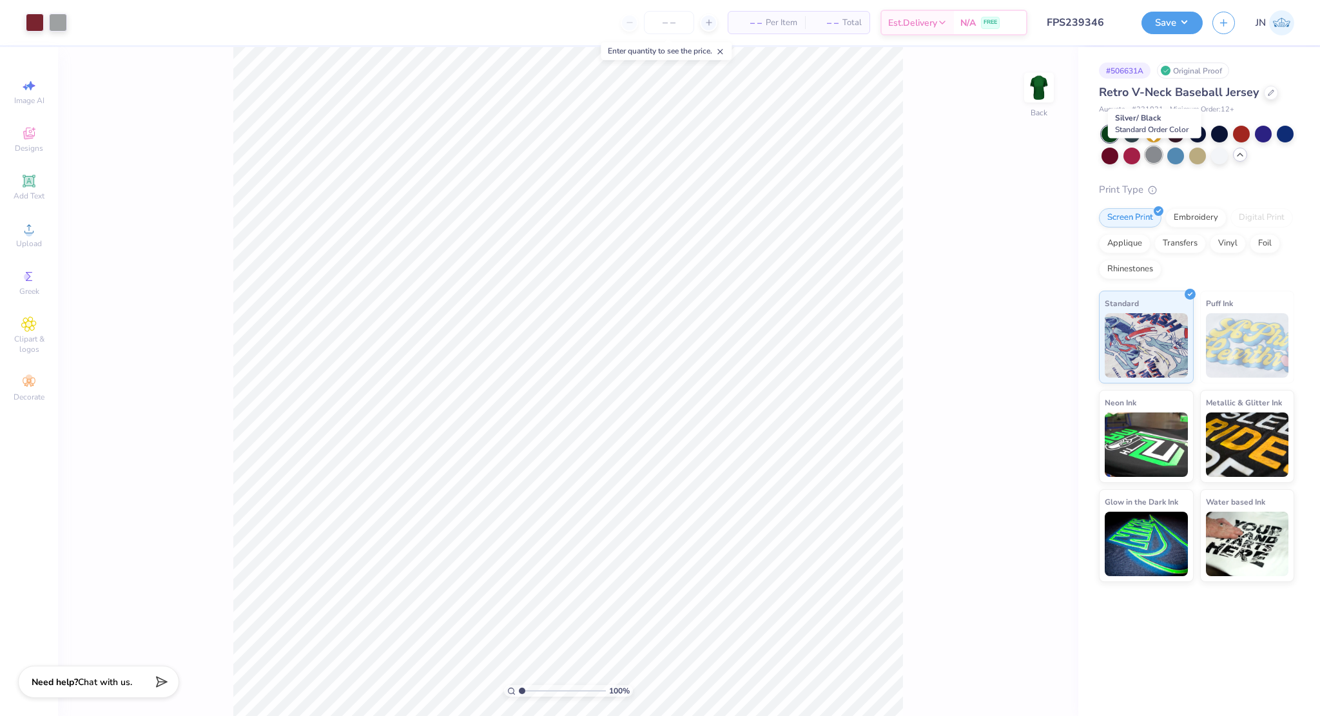
click at [1156, 157] on div at bounding box center [1153, 154] width 17 height 17
click at [1172, 23] on button "Save" at bounding box center [1171, 21] width 61 height 23
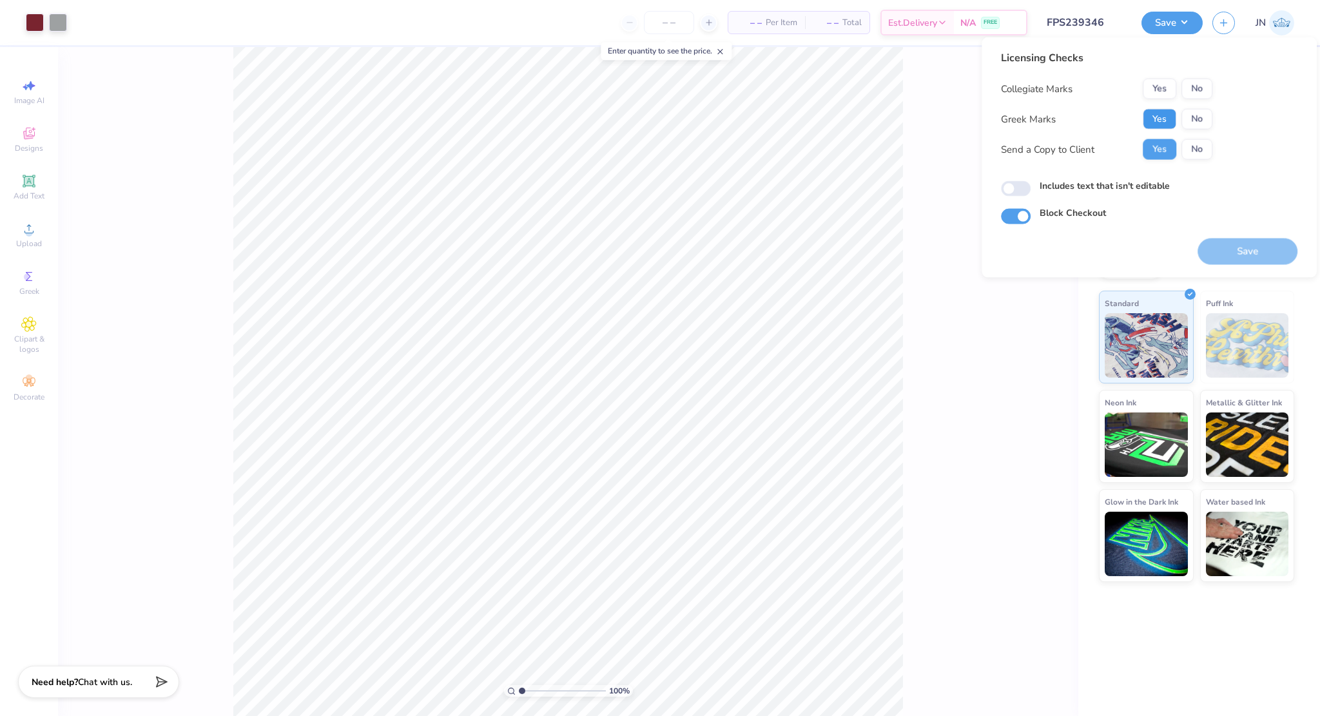
click at [1161, 121] on button "Yes" at bounding box center [1160, 119] width 34 height 21
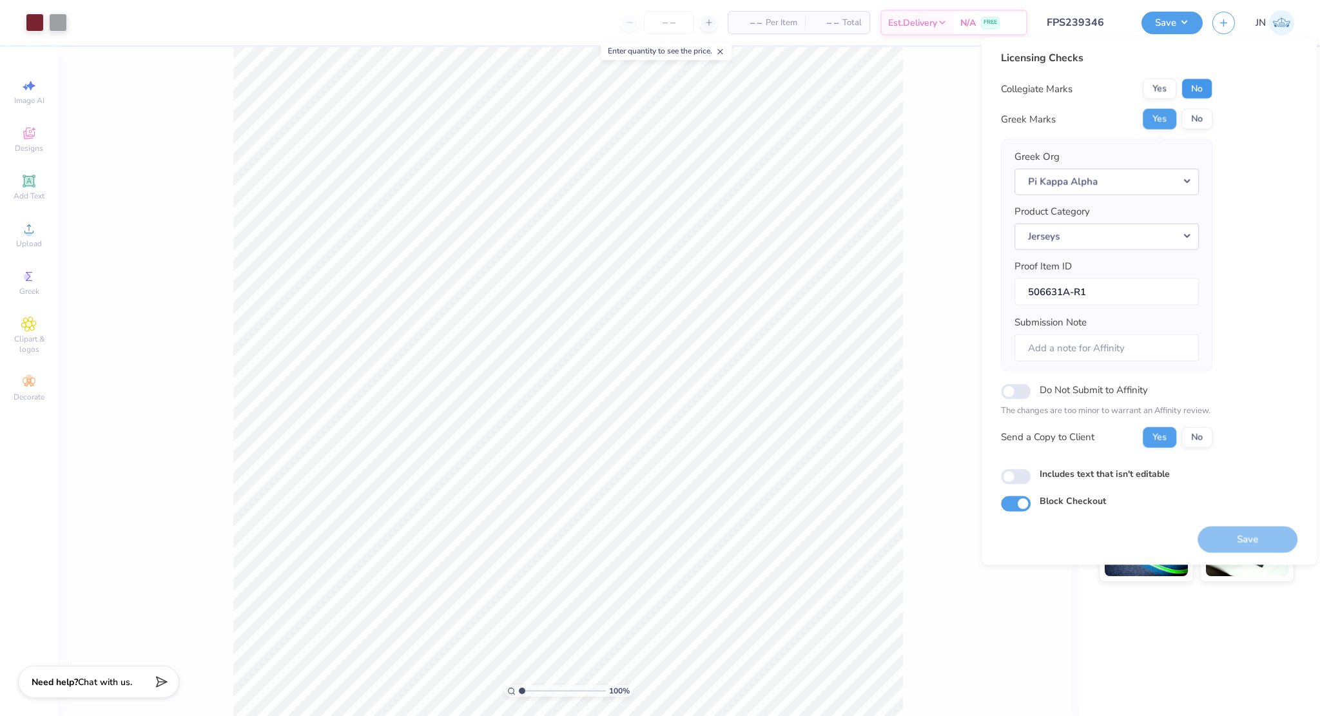
click at [1204, 92] on button "No" at bounding box center [1196, 89] width 31 height 21
drag, startPoint x: 1235, startPoint y: 532, endPoint x: 1270, endPoint y: 443, distance: 95.7
click at [1235, 532] on button "Save" at bounding box center [1247, 539] width 100 height 26
click at [1236, 539] on div "Saving..." at bounding box center [1247, 539] width 100 height 26
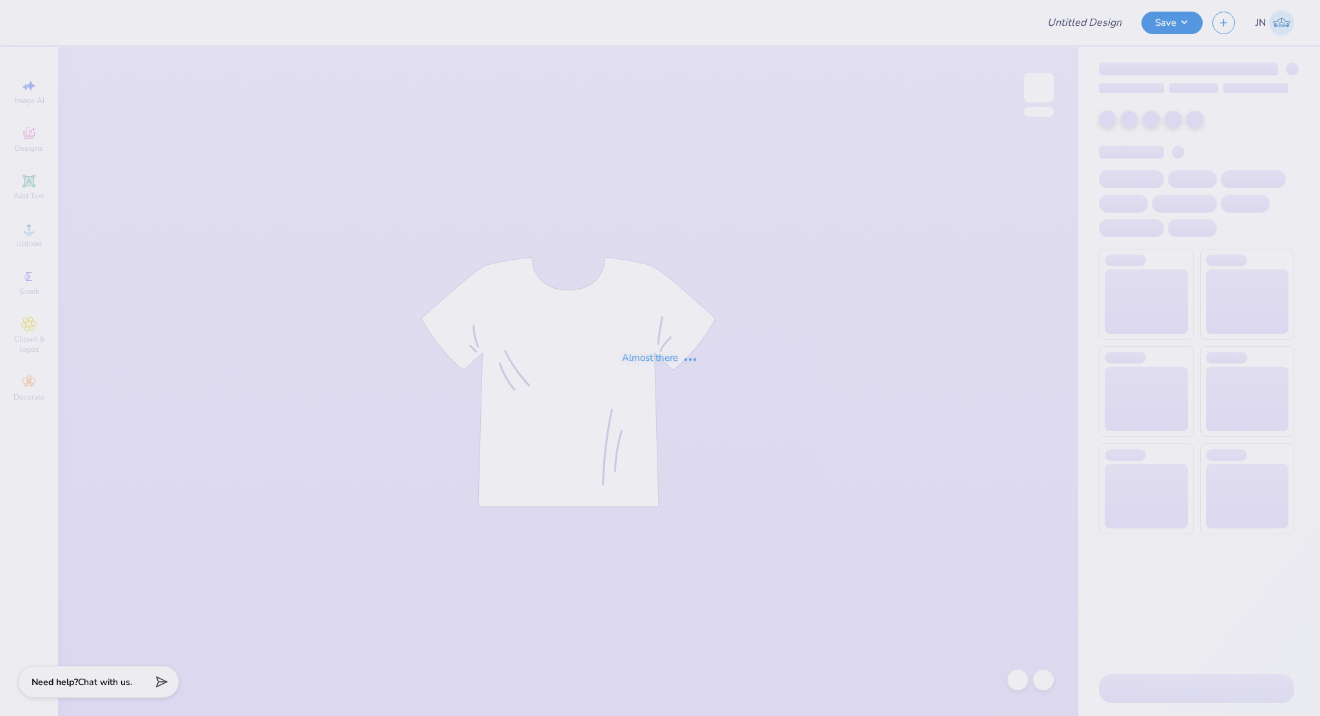
type input "FPS239346"
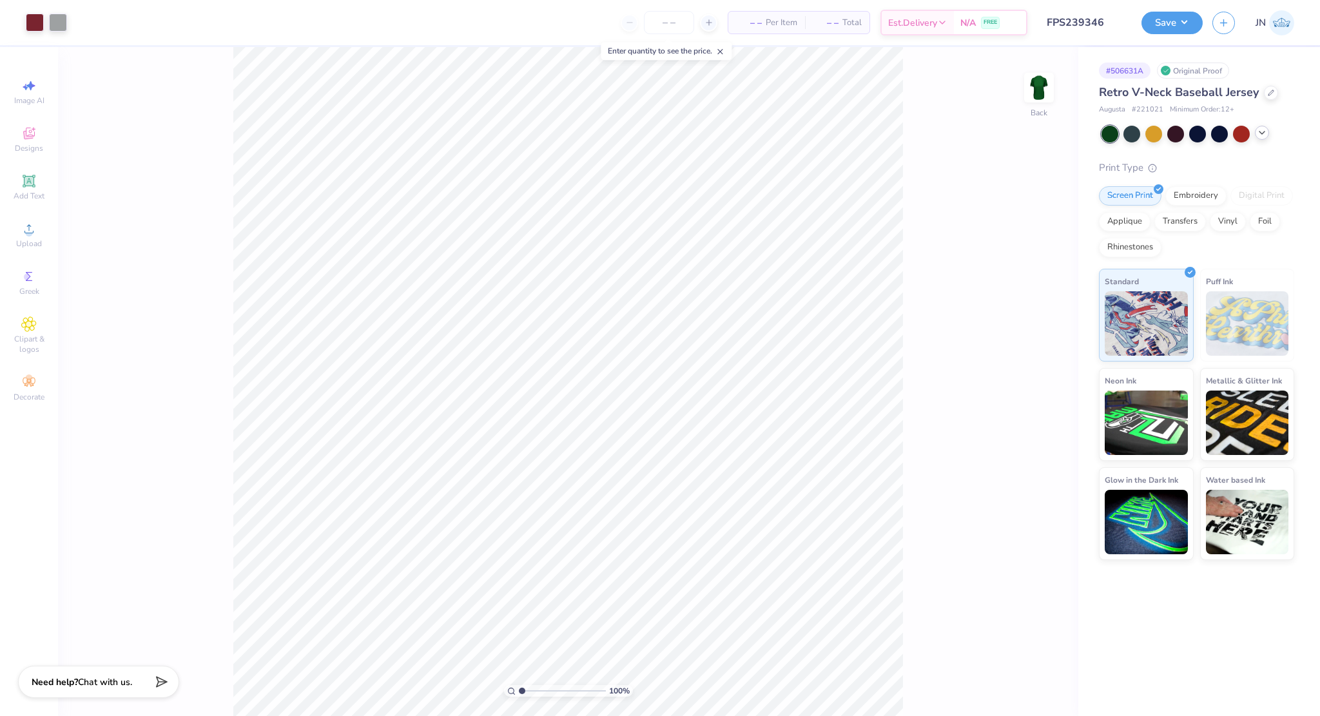
click at [1265, 131] on icon at bounding box center [1262, 133] width 10 height 10
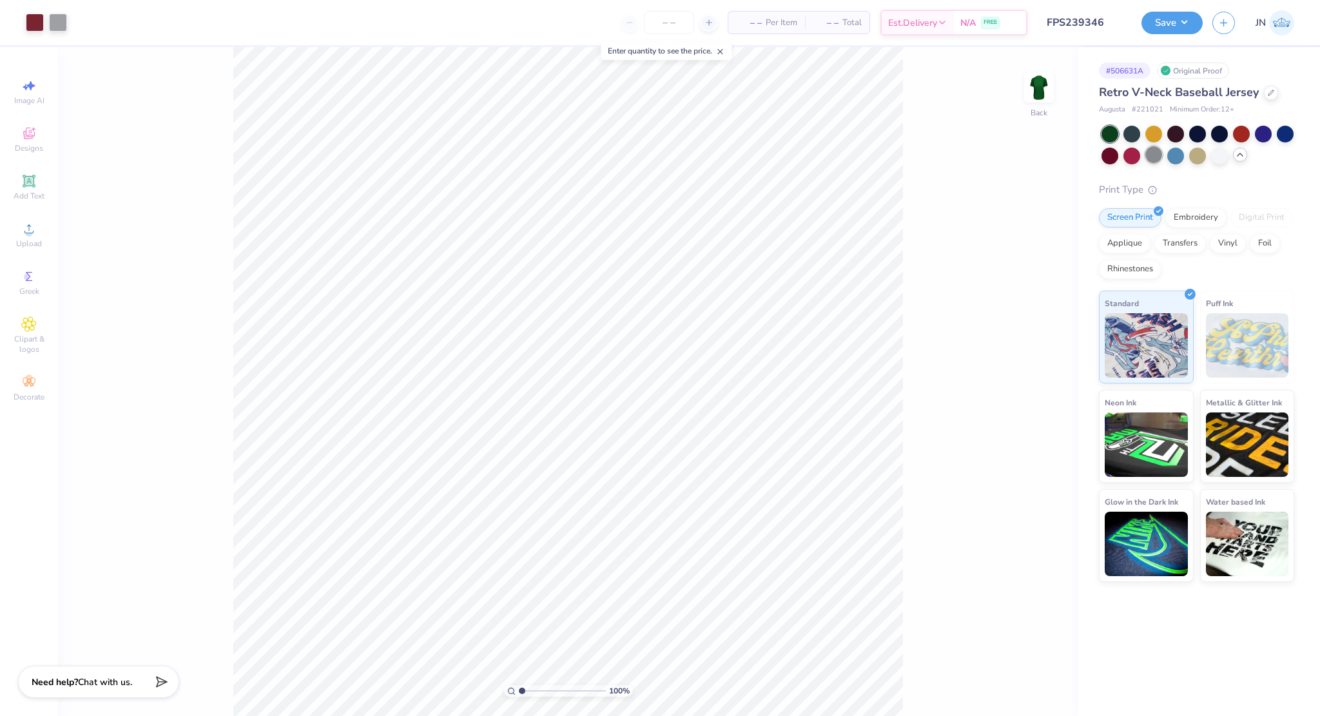
click at [1145, 156] on div at bounding box center [1153, 154] width 17 height 17
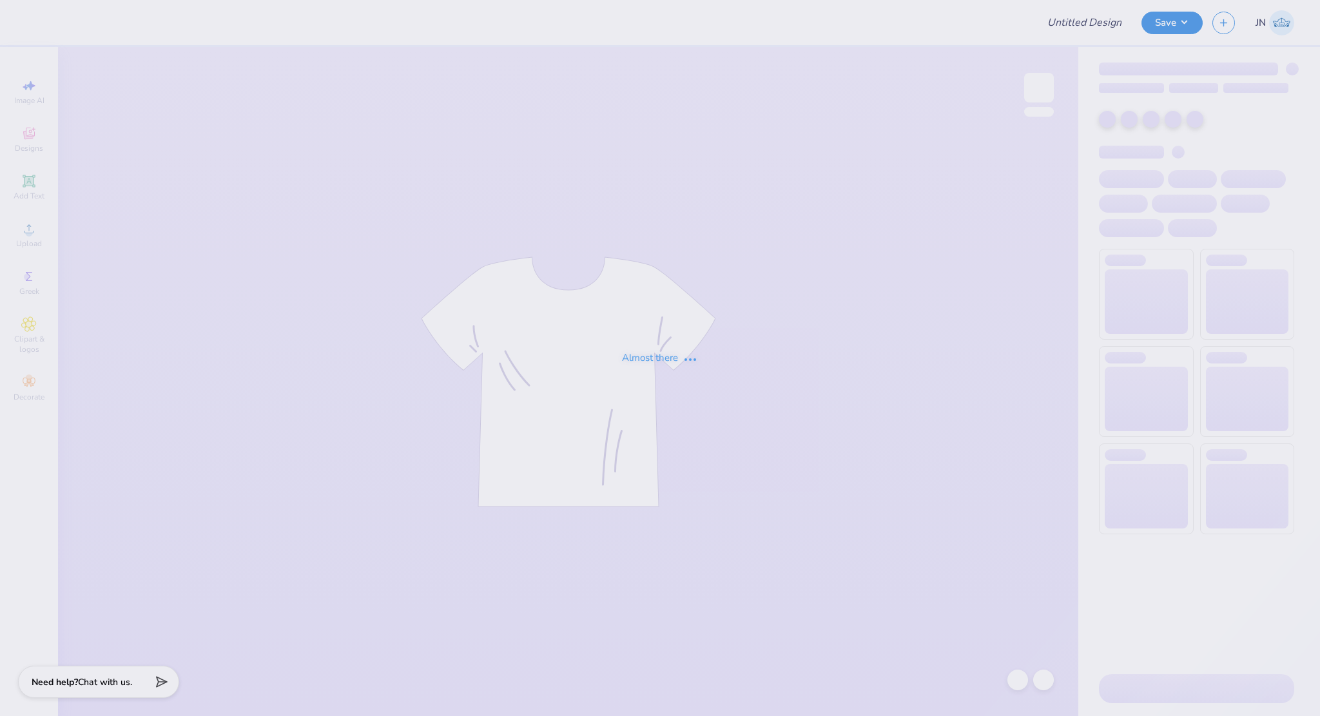
type input "FPS239513"
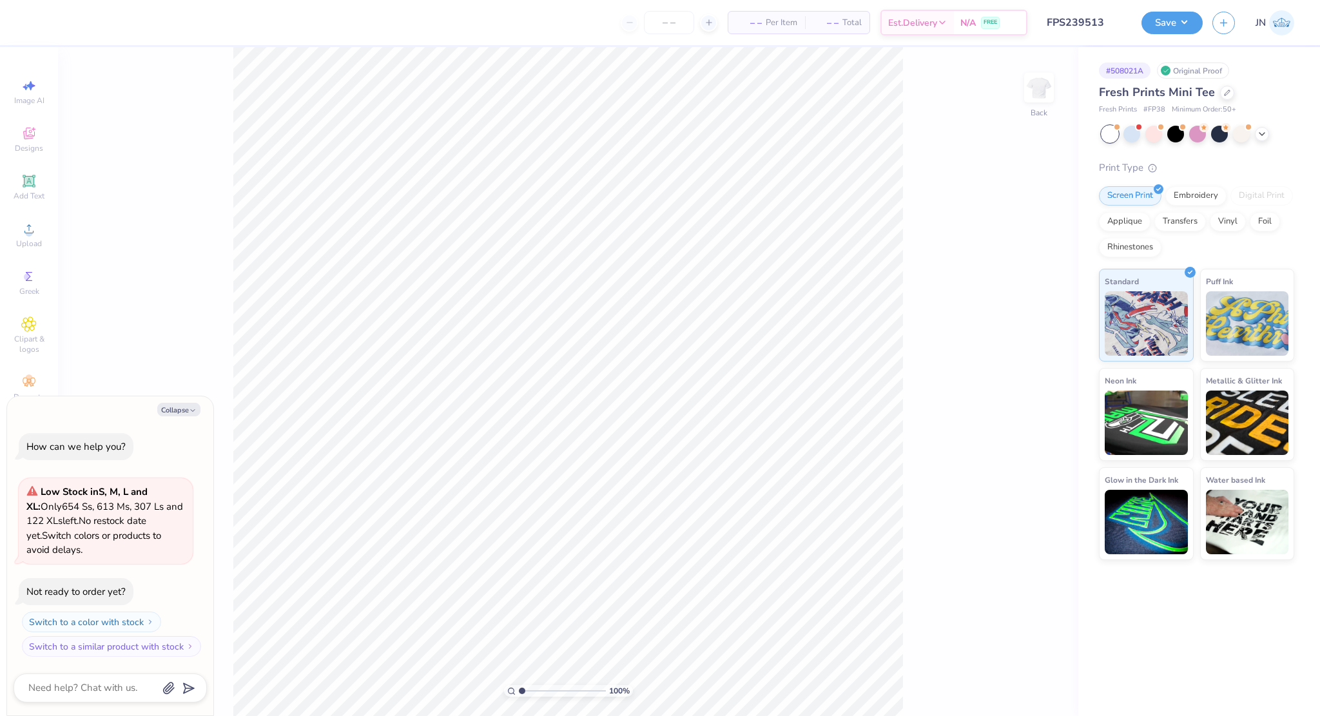
type textarea "x"
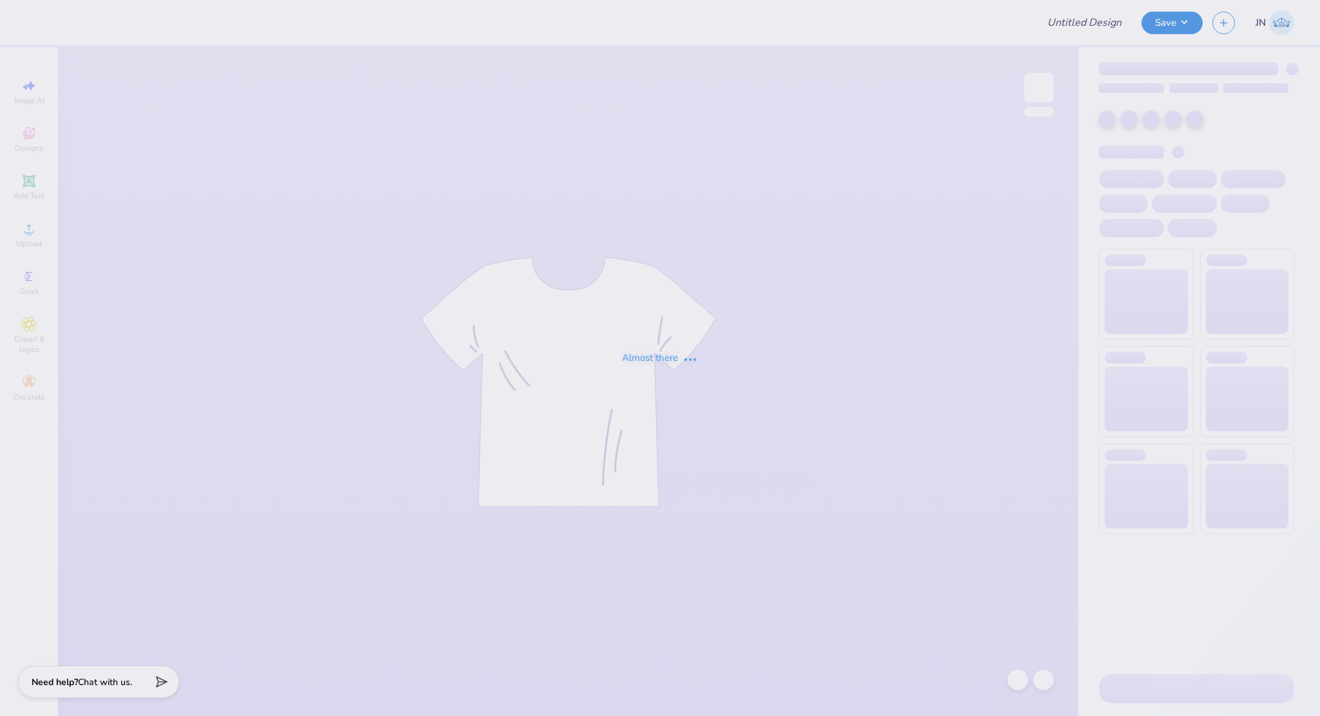
type input "FPS239518"
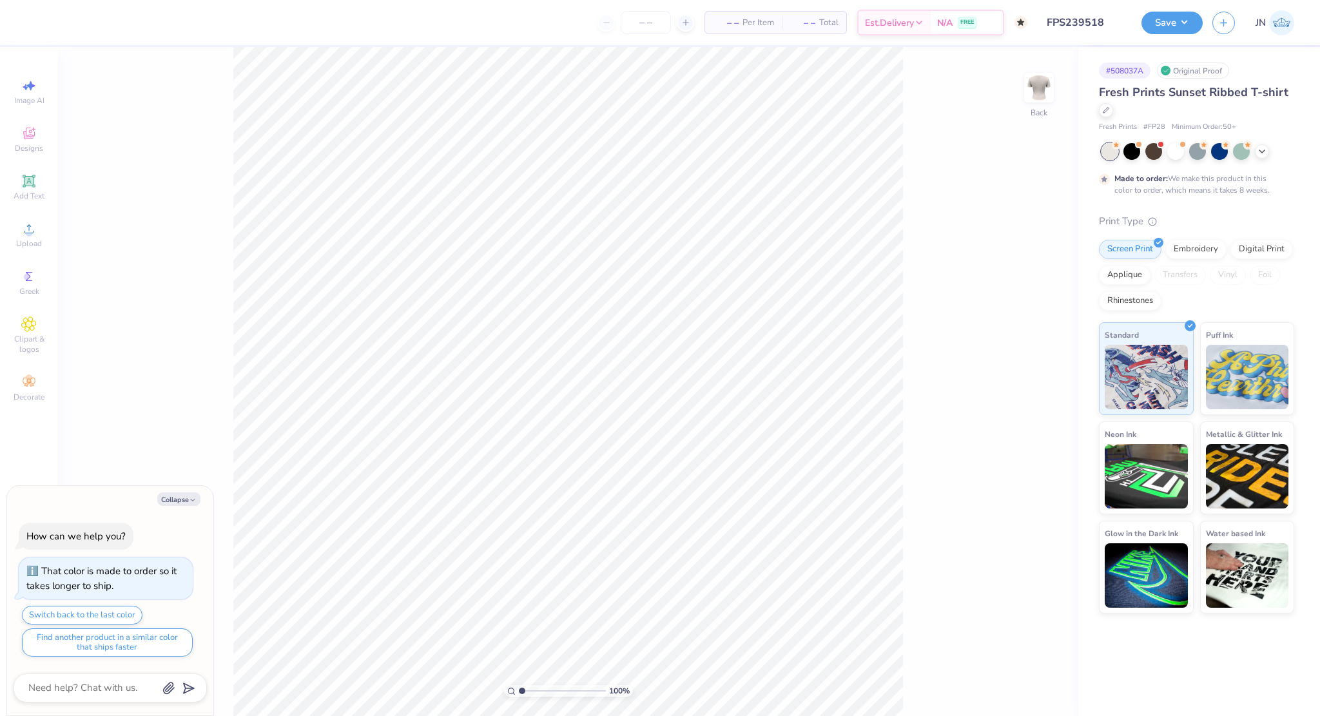
type textarea "x"
